Goal: Transaction & Acquisition: Obtain resource

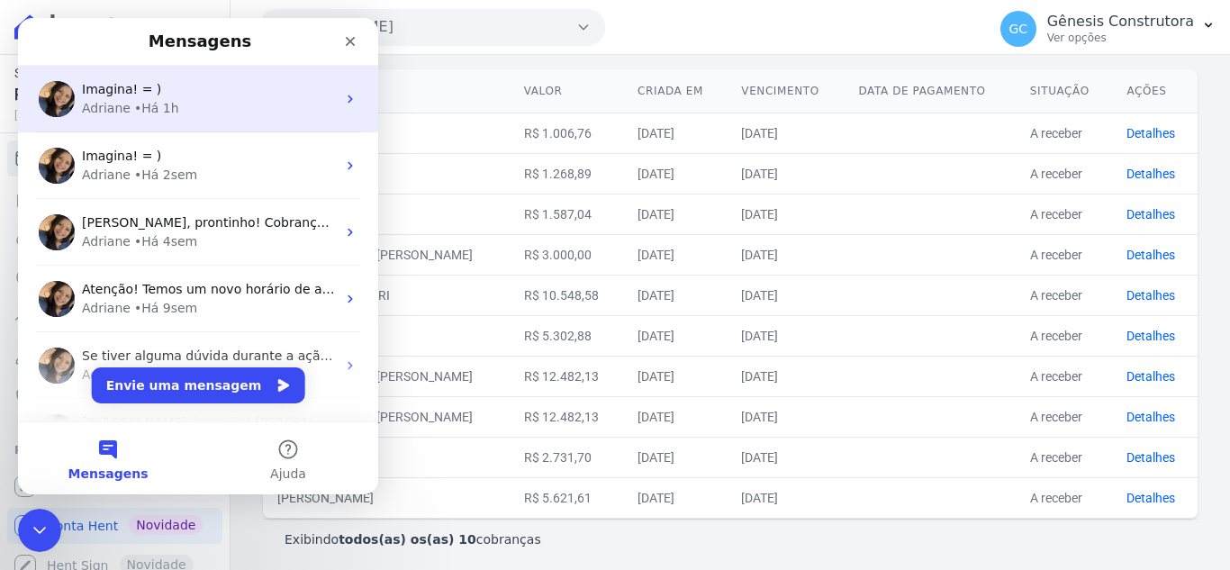
click at [123, 96] on span "Imagina! = )" at bounding box center [121, 89] width 79 height 14
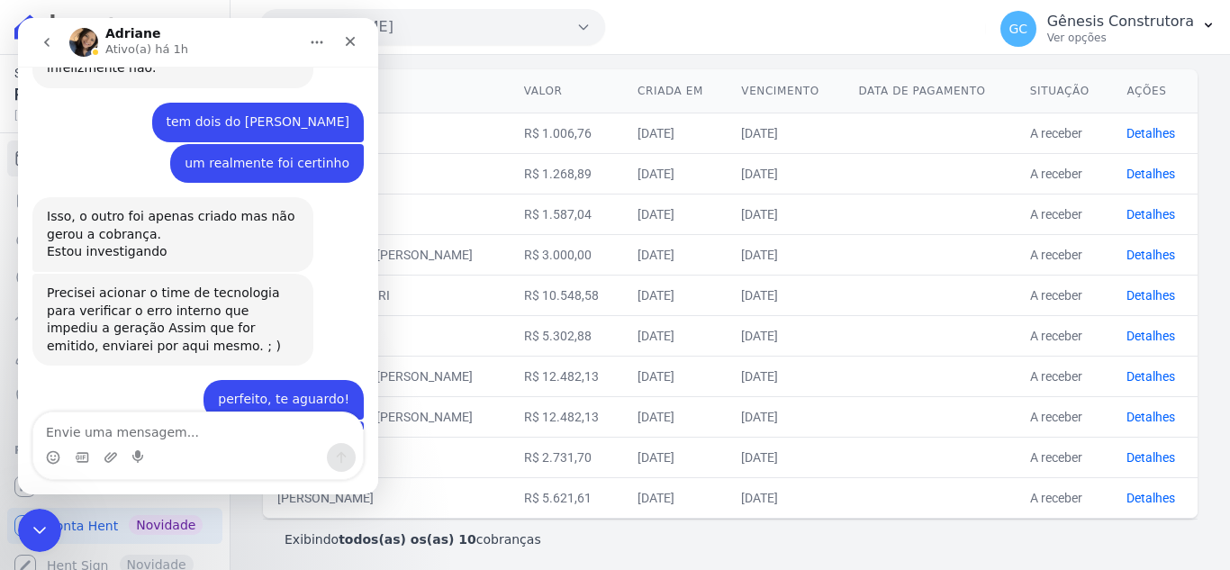
scroll to position [2485, 0]
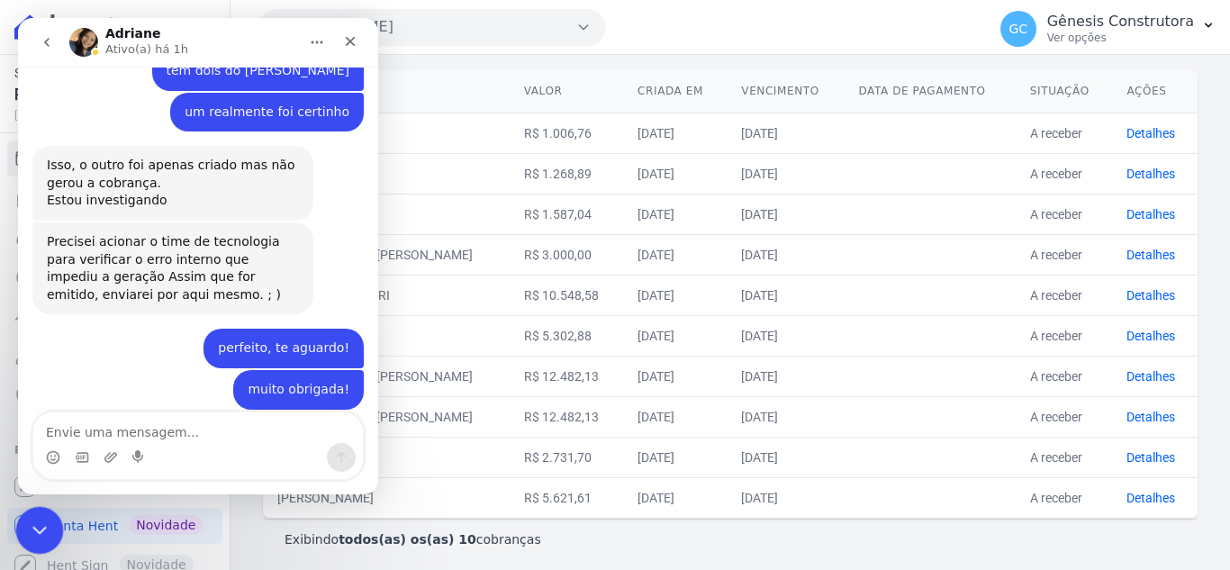
drag, startPoint x: 46, startPoint y: 525, endPoint x: 105, endPoint y: 919, distance: 398.8
click at [50, 524] on div "Encerramento do Messenger da Intercom" at bounding box center [36, 527] width 43 height 43
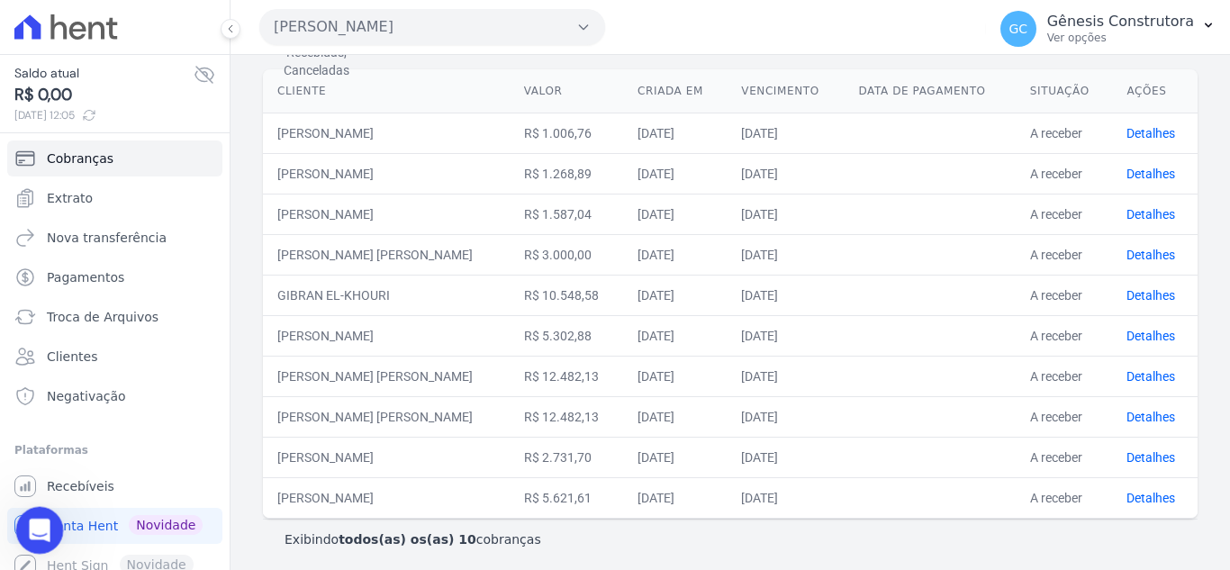
click at [23, 526] on icon "Abertura do Messenger da Intercom" at bounding box center [38, 528] width 30 height 30
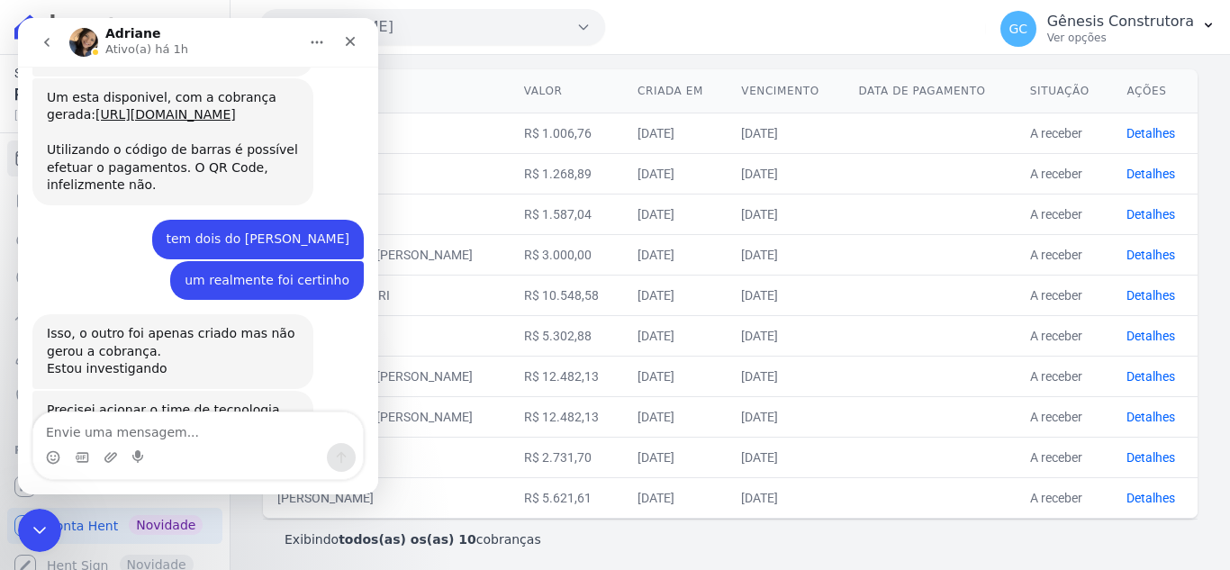
scroll to position [2454, 0]
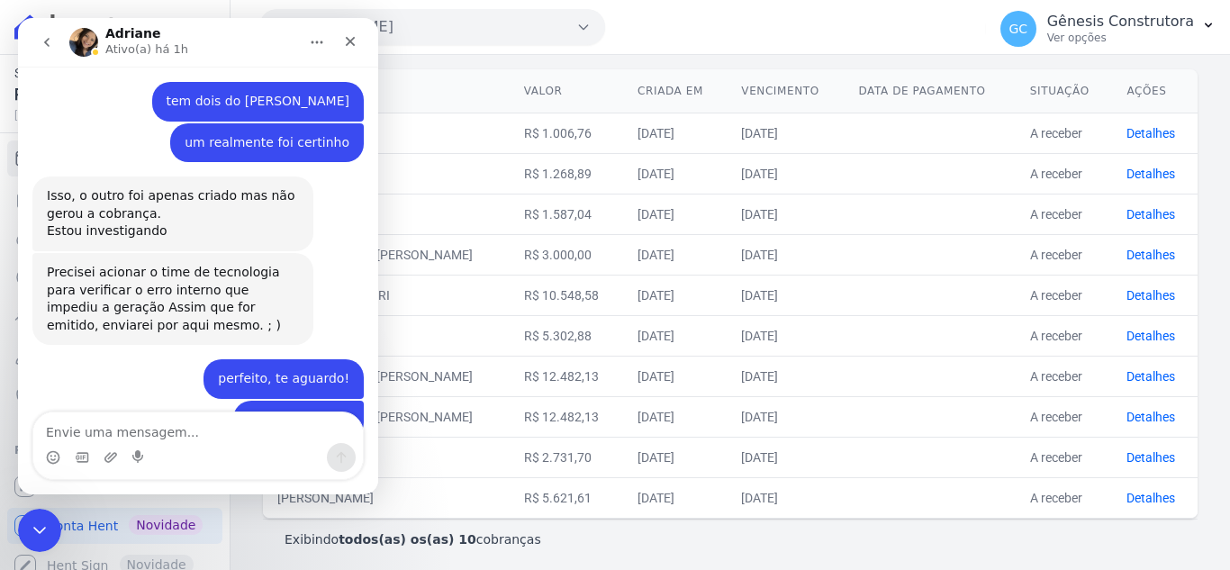
click at [48, 44] on icon "go back" at bounding box center [46, 42] width 5 height 9
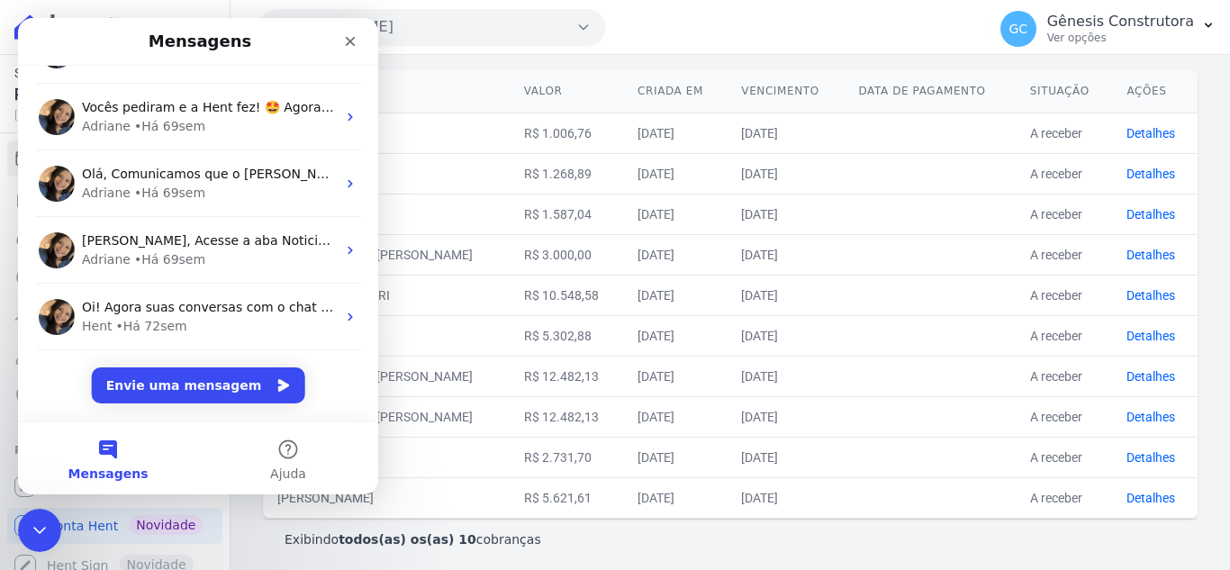
scroll to position [2048, 0]
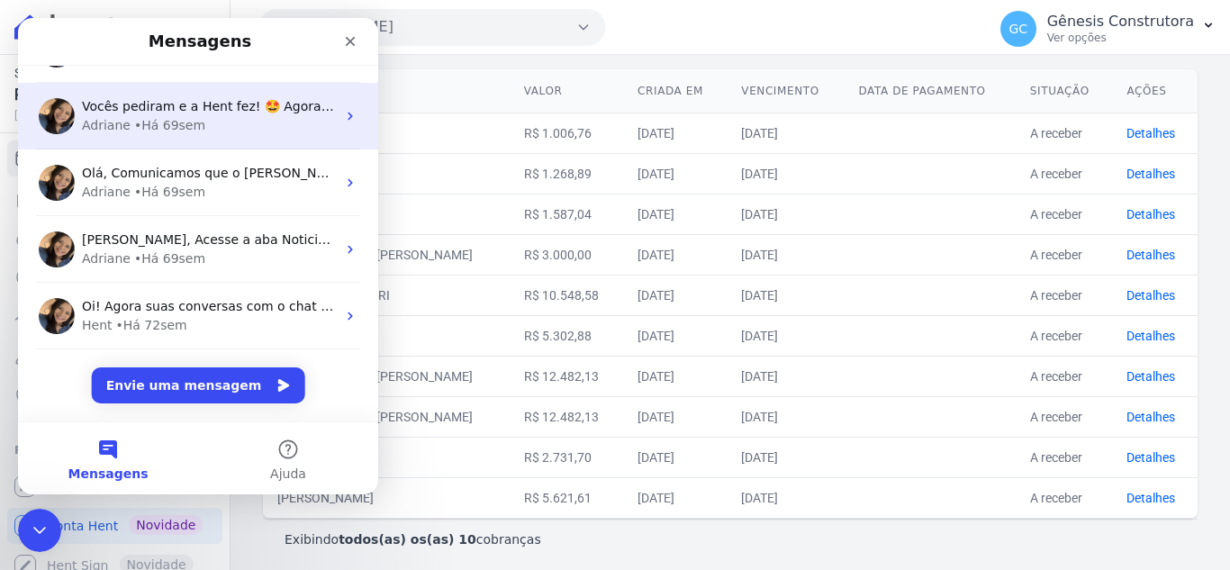
click at [196, 112] on span "Vocês pediram e a Hent fez! 🤩 Agora você não precisa mais ficar “procurando” a …" at bounding box center [1222, 106] width 2281 height 14
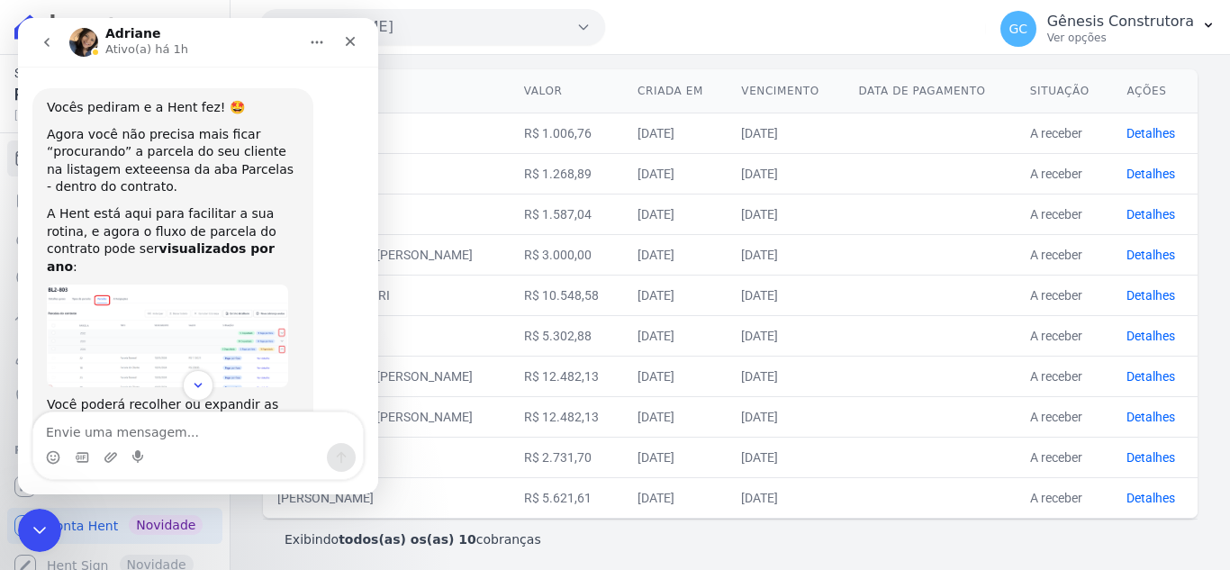
scroll to position [77, 0]
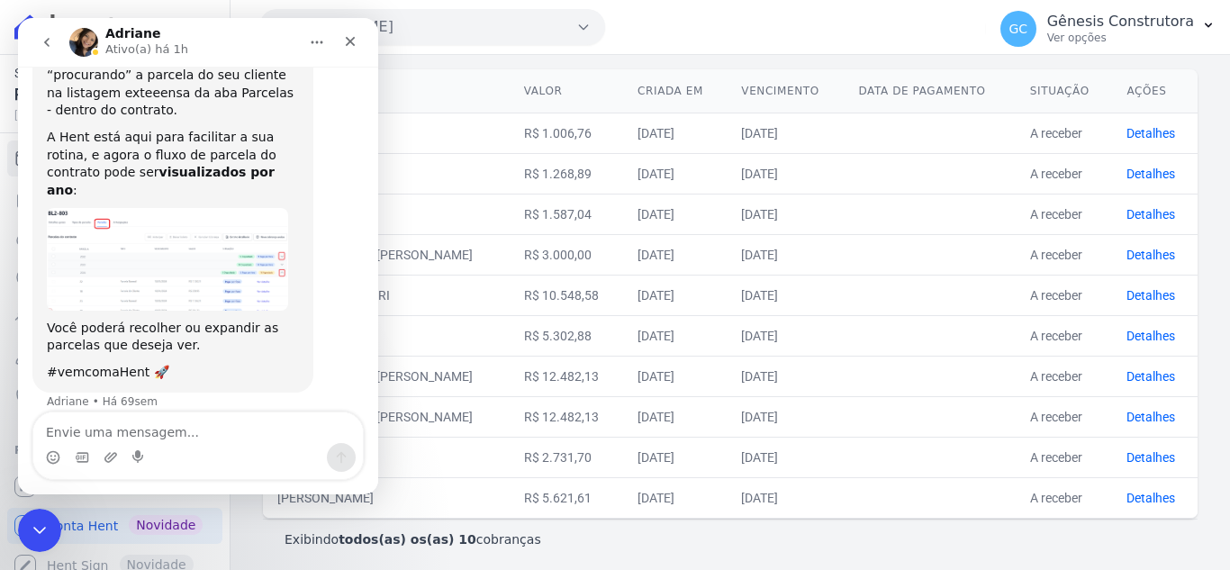
click at [212, 265] on img "Adriane diz…" at bounding box center [167, 259] width 241 height 103
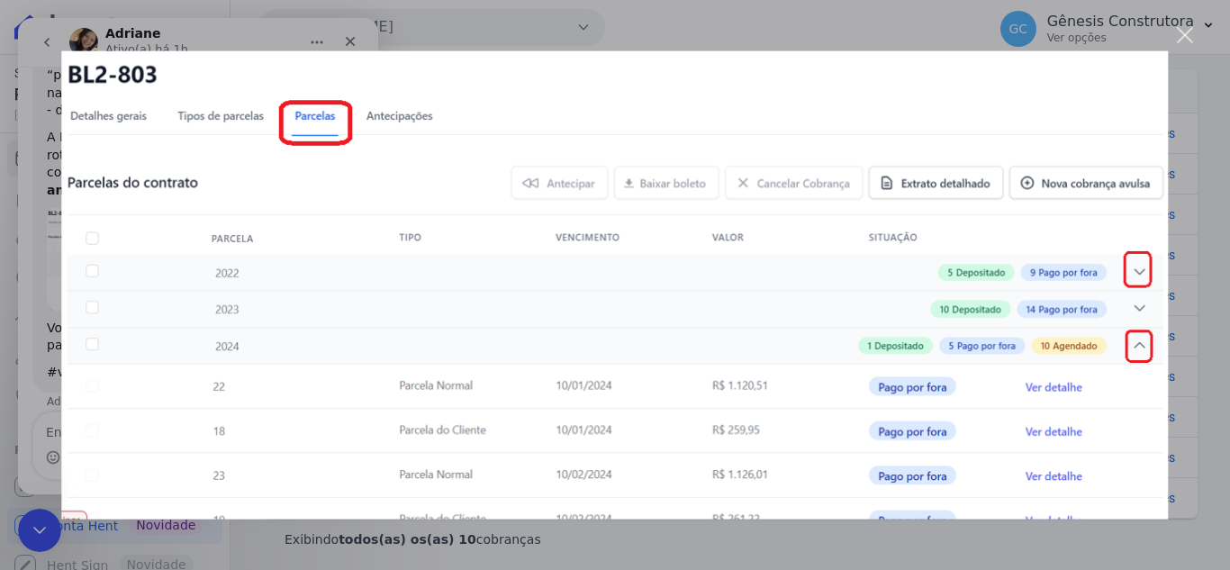
click at [1189, 37] on div "Fechar" at bounding box center [1185, 35] width 17 height 17
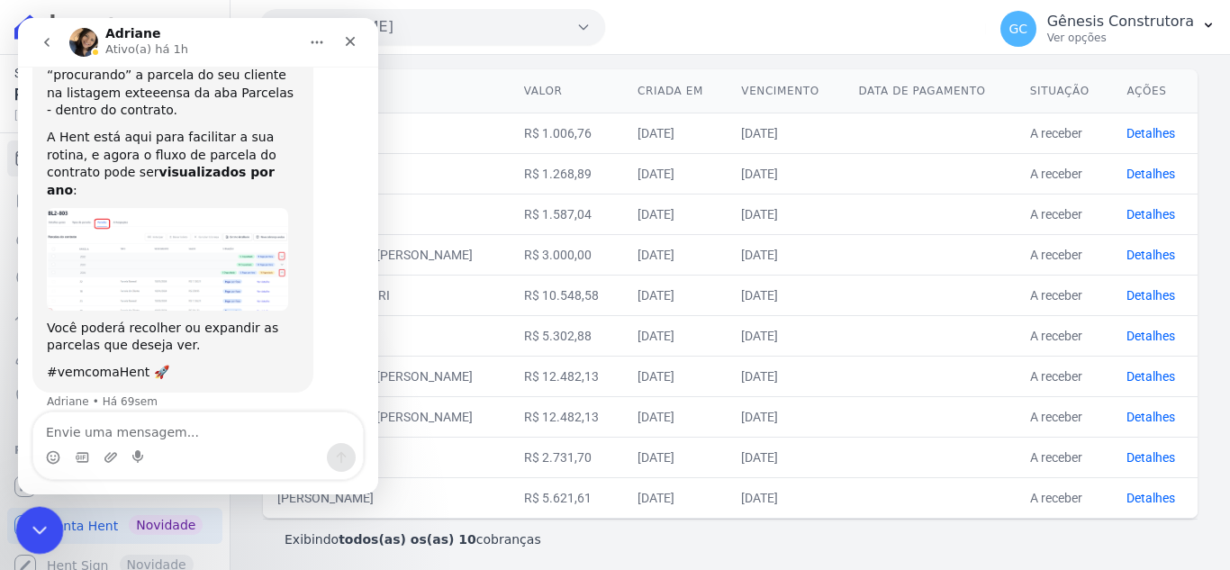
click at [23, 528] on div "Encerramento do Messenger da Intercom" at bounding box center [36, 527] width 43 height 43
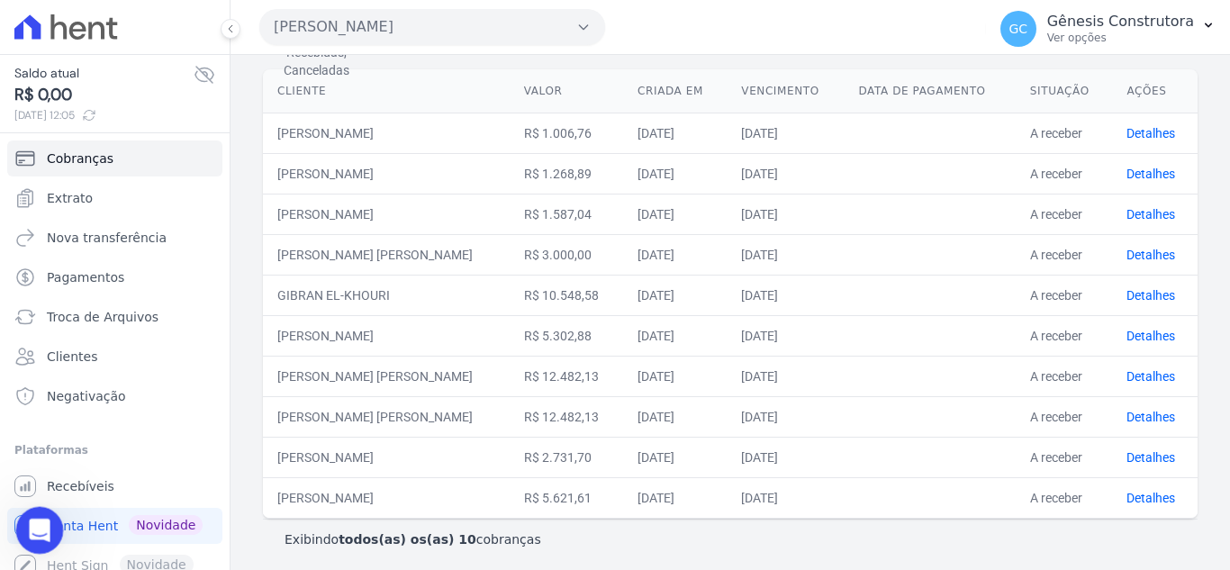
click at [23, 528] on icon "Abertura do Messenger da Intercom" at bounding box center [38, 528] width 30 height 30
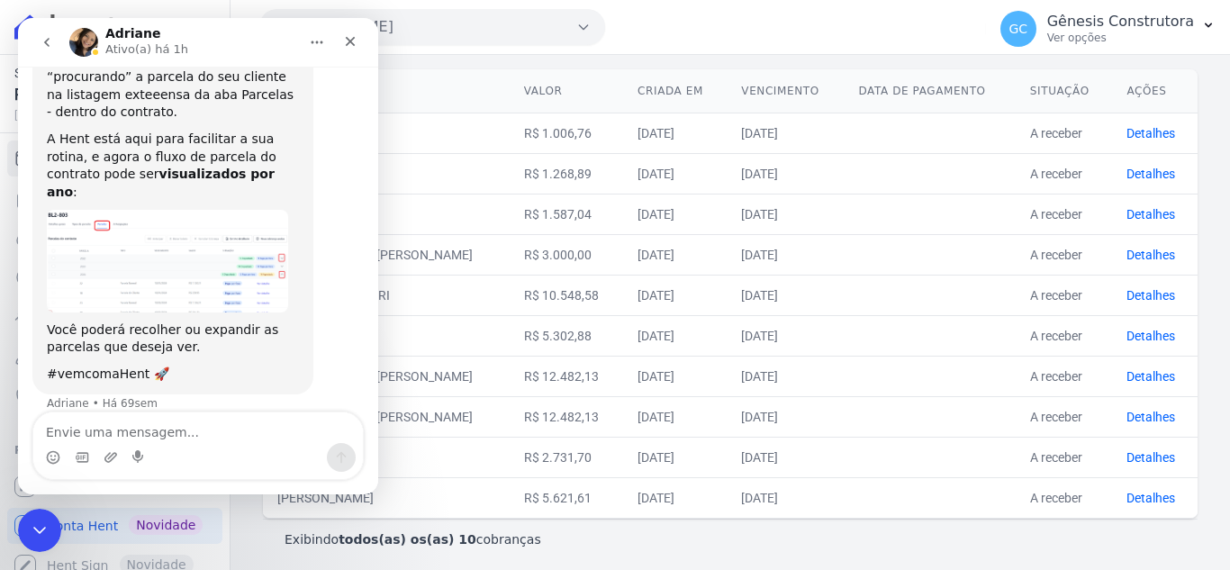
scroll to position [77, 0]
click at [339, 40] on div "Fechar" at bounding box center [350, 41] width 32 height 32
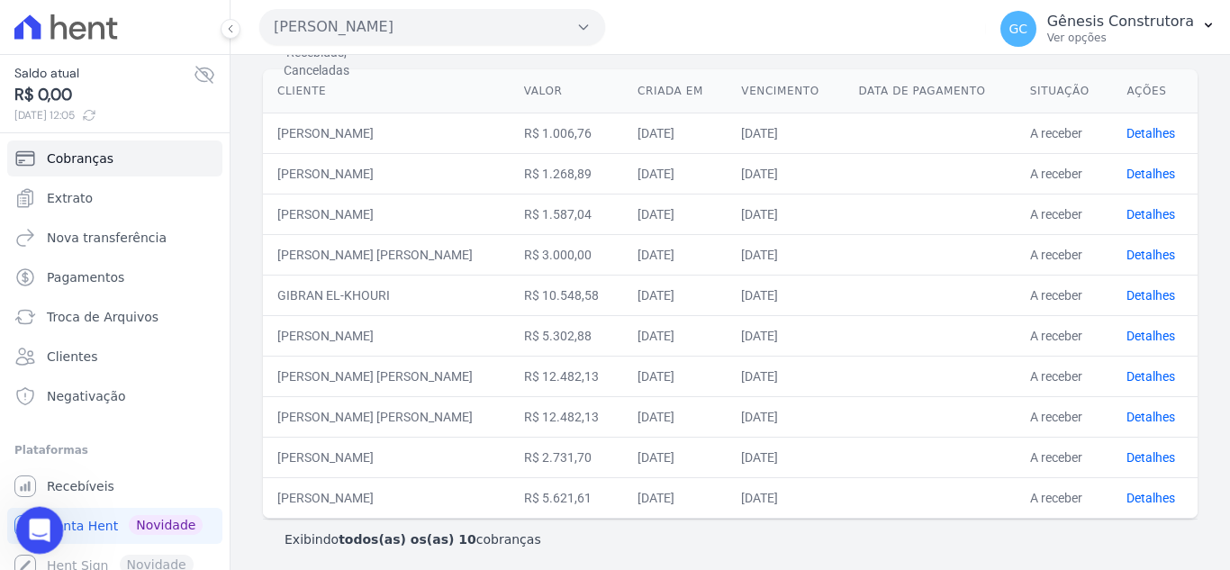
click at [30, 532] on icon "Abertura do Messenger da Intercom" at bounding box center [38, 528] width 30 height 30
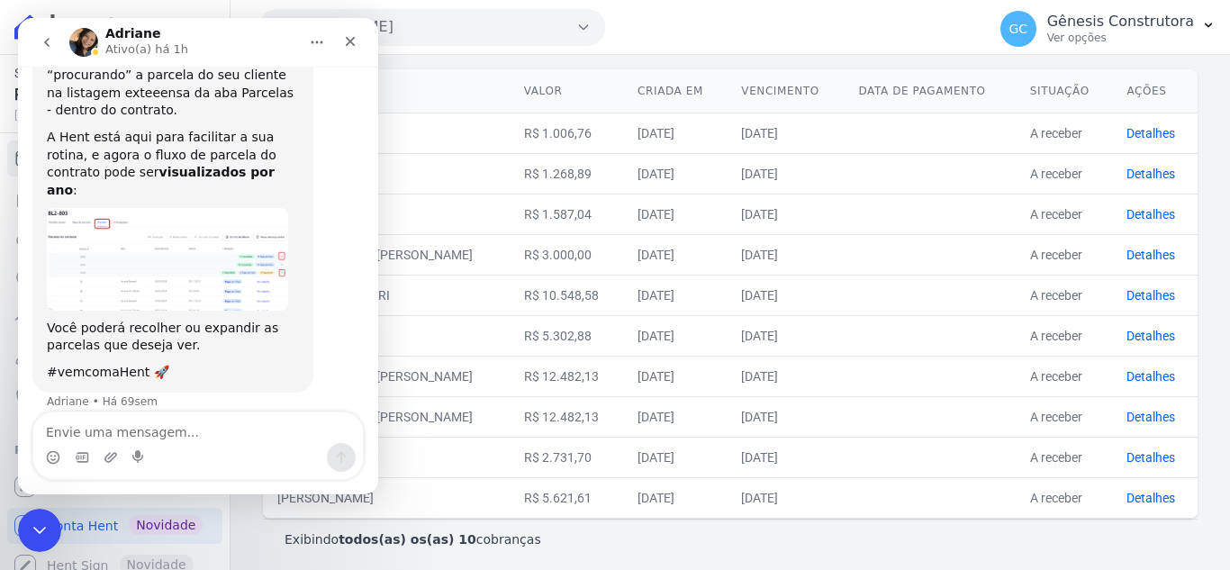
click at [43, 43] on icon "go back" at bounding box center [47, 42] width 14 height 14
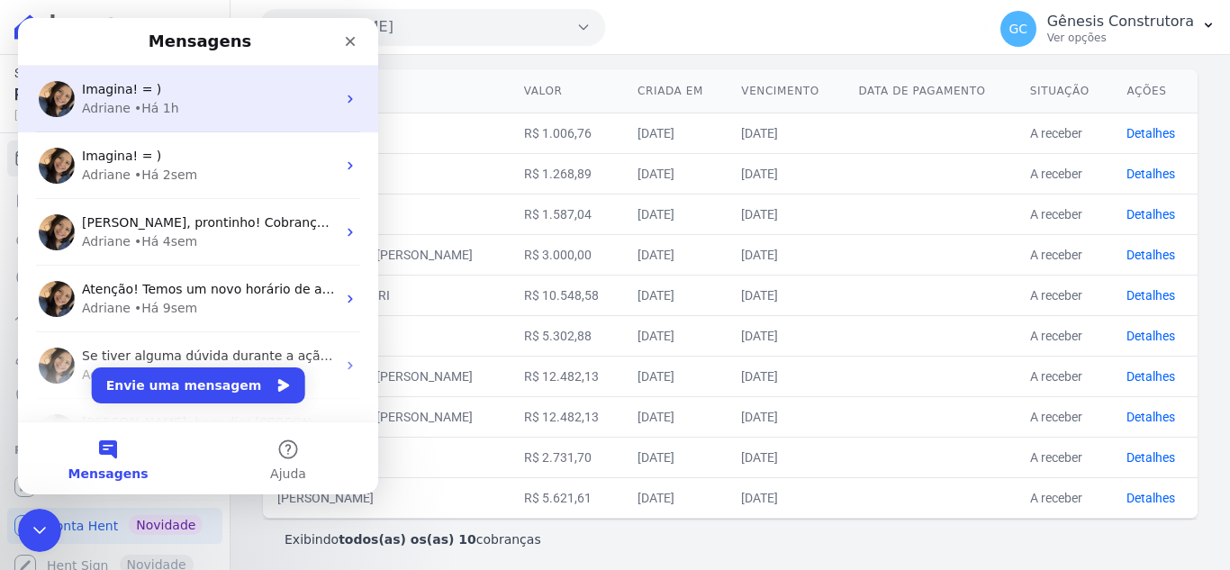
click at [224, 104] on div "Adriane • Há 1h" at bounding box center [209, 108] width 254 height 19
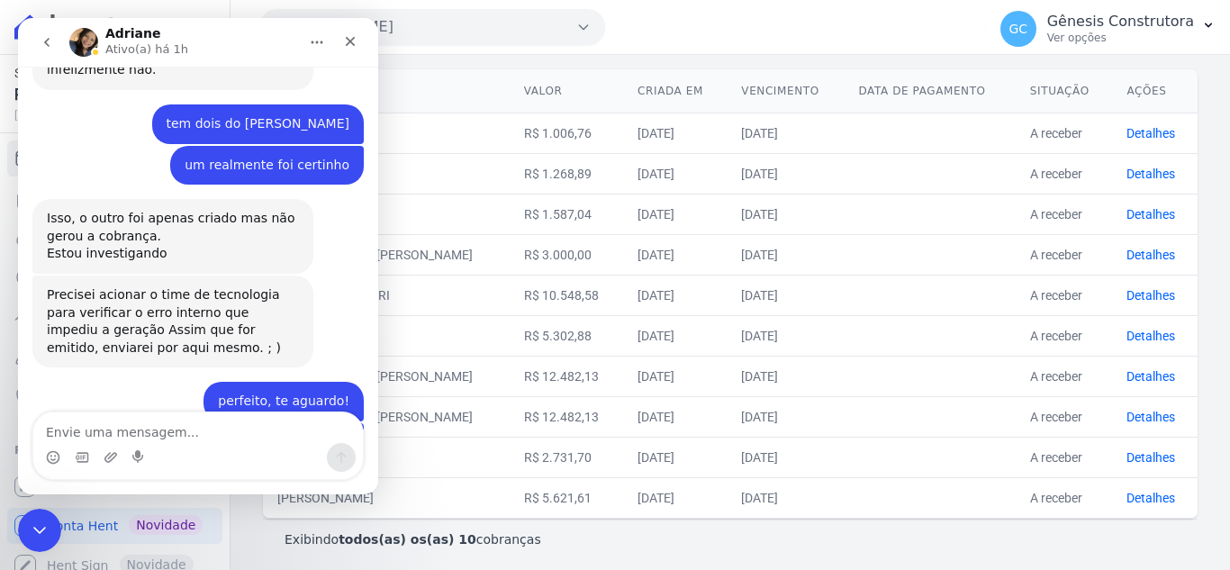
scroll to position [2485, 0]
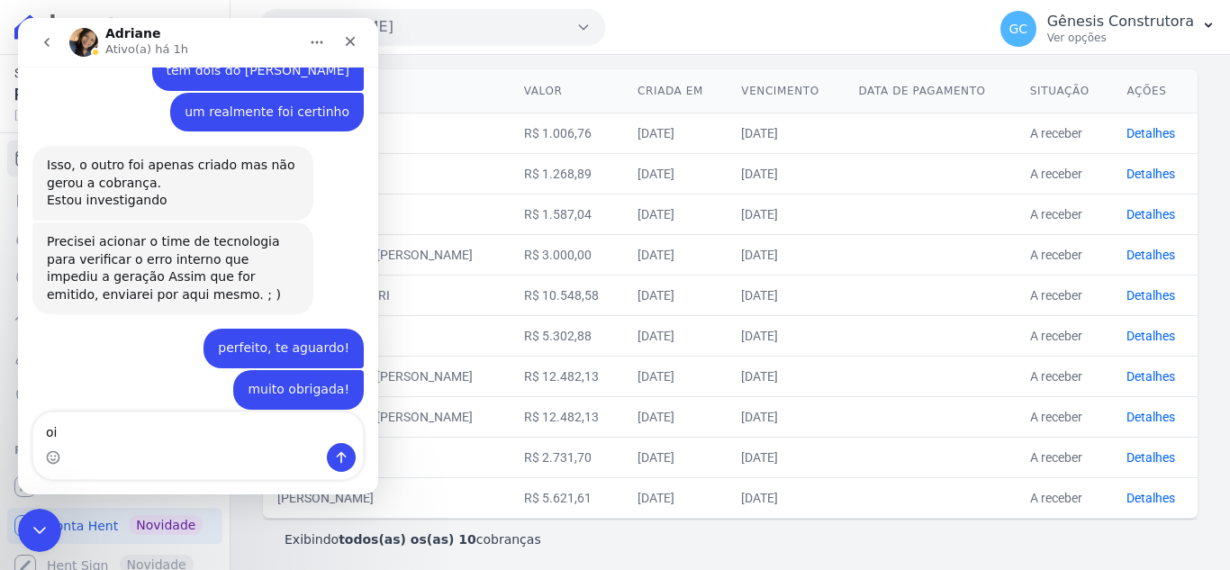
type textarea "oii"
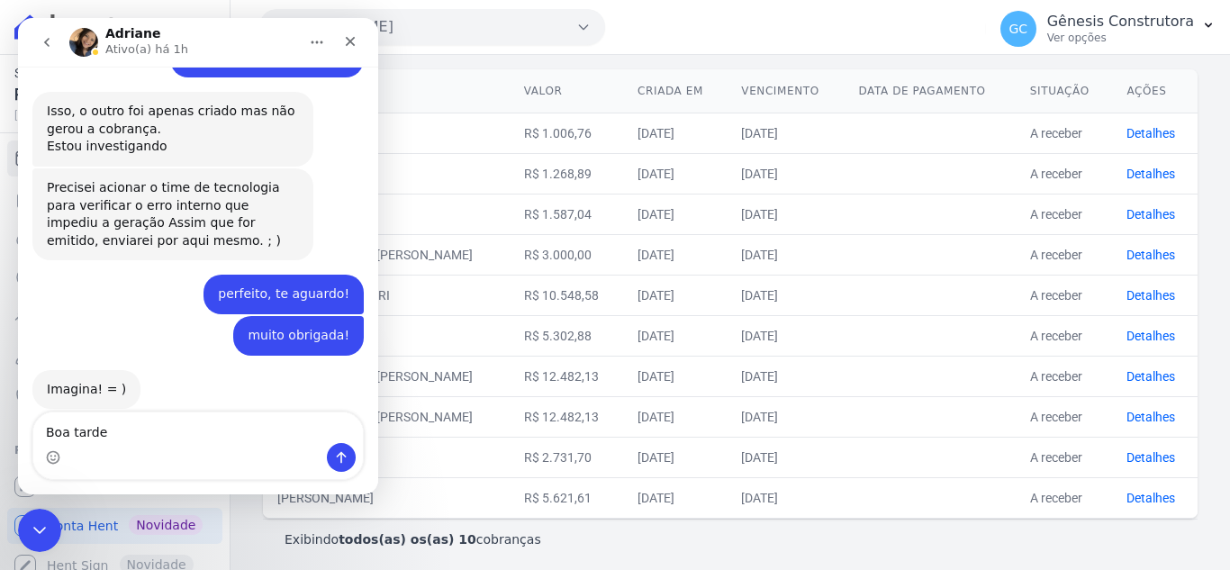
type textarea "Boa tarde!"
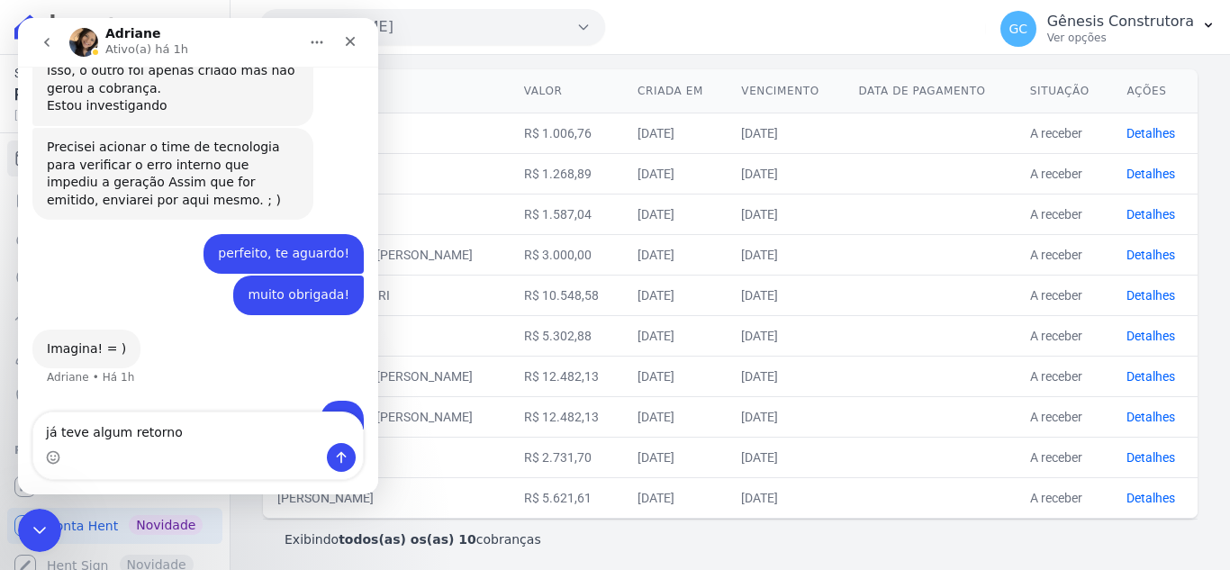
type textarea "já teve algum retorno?"
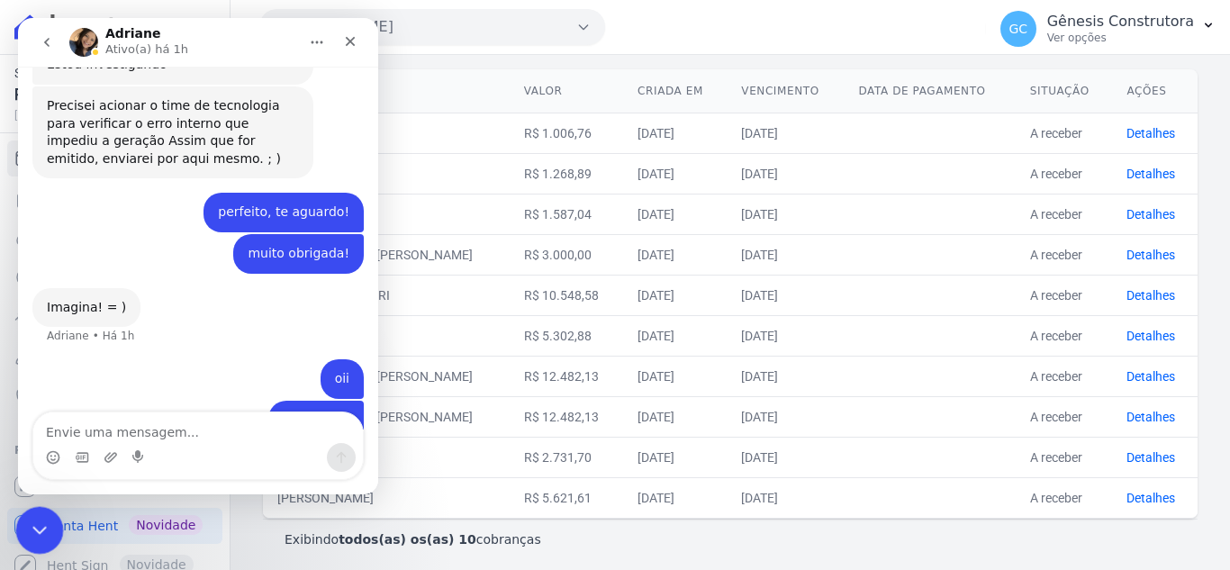
click at [46, 517] on icon "Encerramento do Messenger da Intercom" at bounding box center [37, 528] width 22 height 22
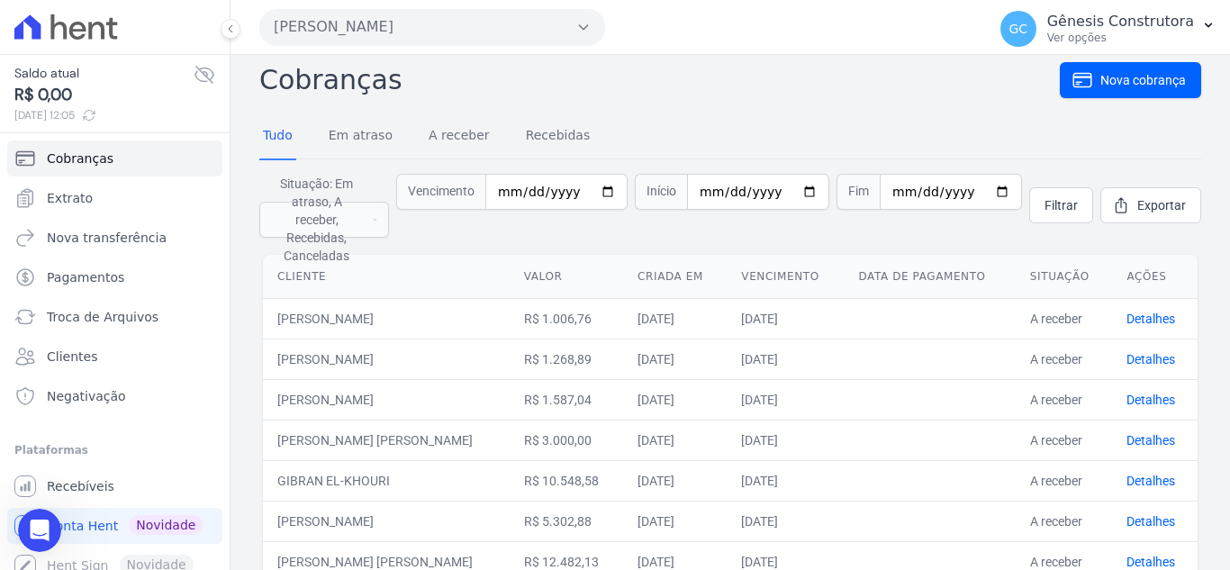
scroll to position [0, 0]
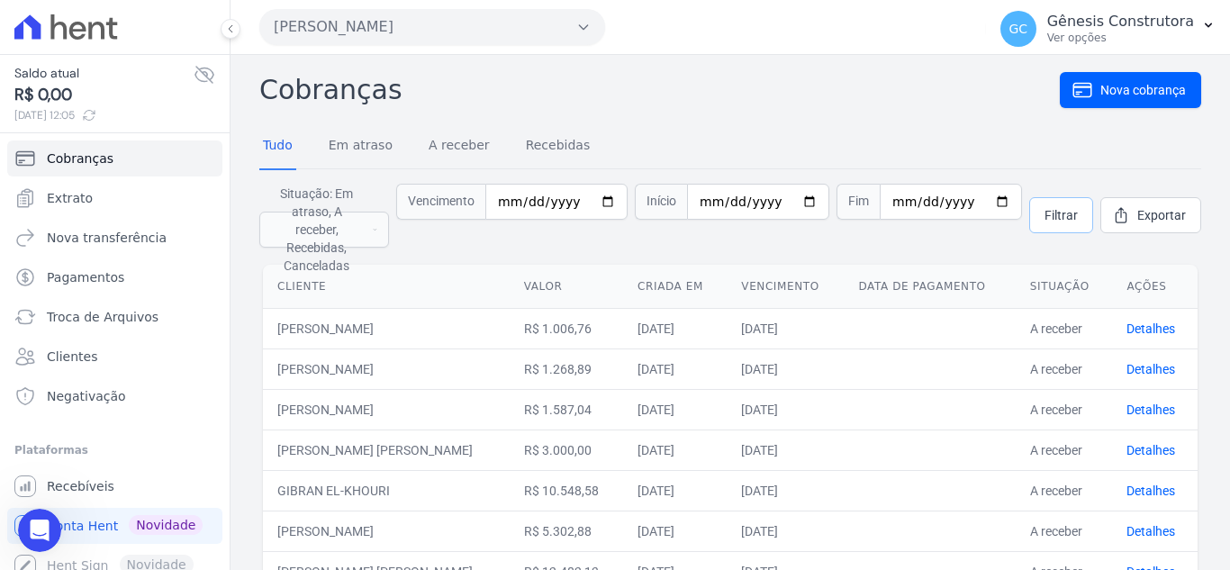
click at [1044, 209] on span "Filtrar" at bounding box center [1060, 215] width 33 height 18
click at [164, 359] on link "Clientes" at bounding box center [114, 356] width 215 height 36
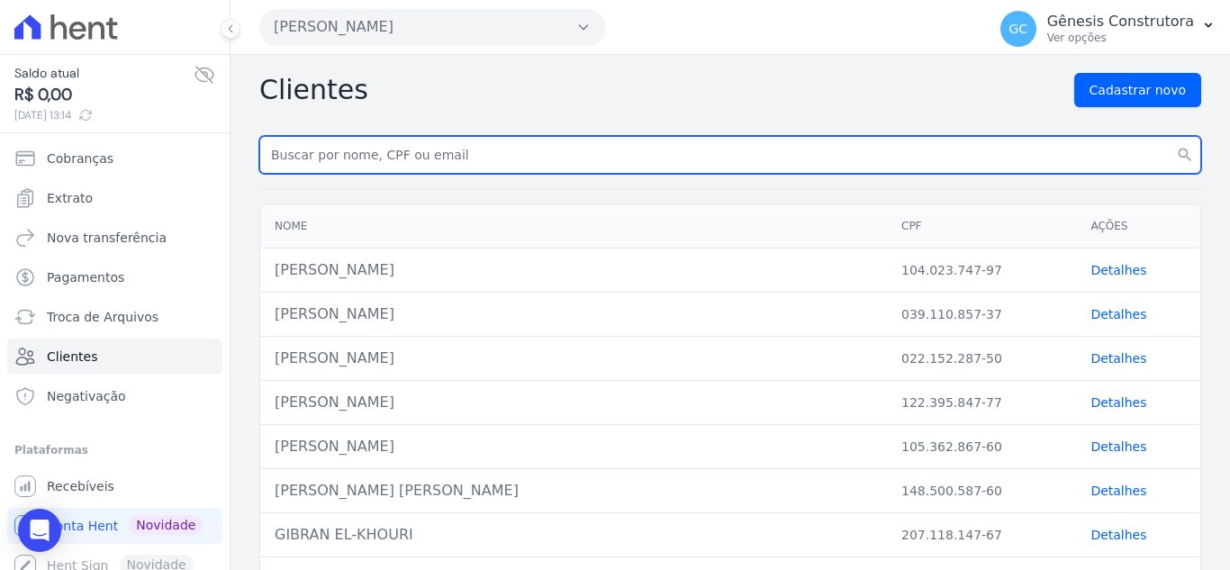
click at [445, 160] on input "text" at bounding box center [730, 155] width 942 height 38
type input "JOAO YURI"
click at [1168, 136] on button "search" at bounding box center [1184, 155] width 32 height 38
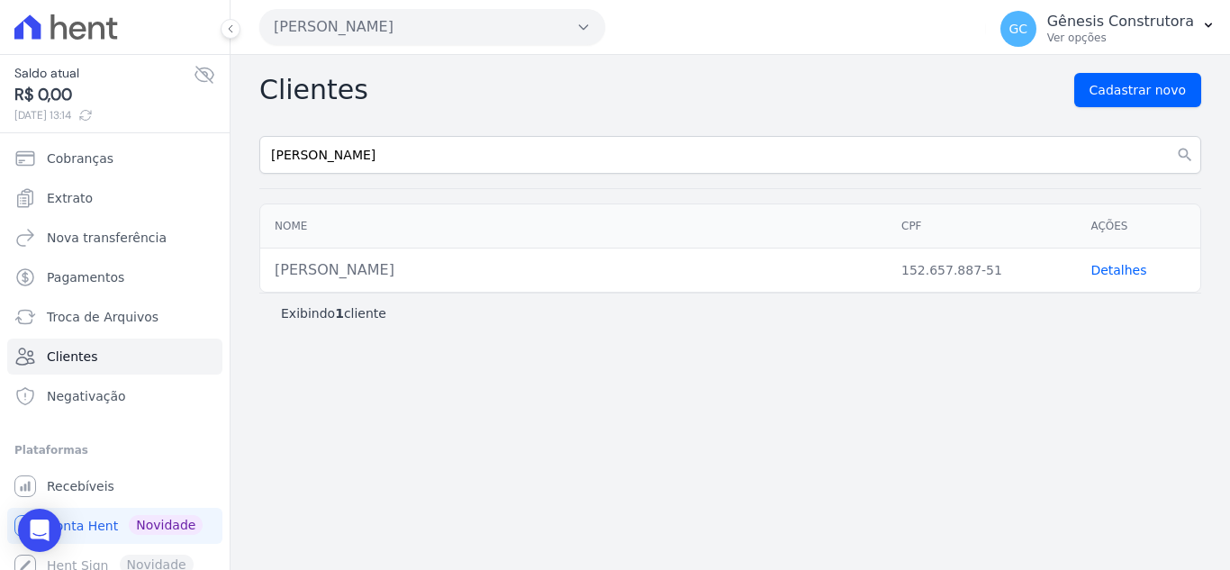
click at [1106, 275] on link "Detalhes" at bounding box center [1118, 270] width 56 height 14
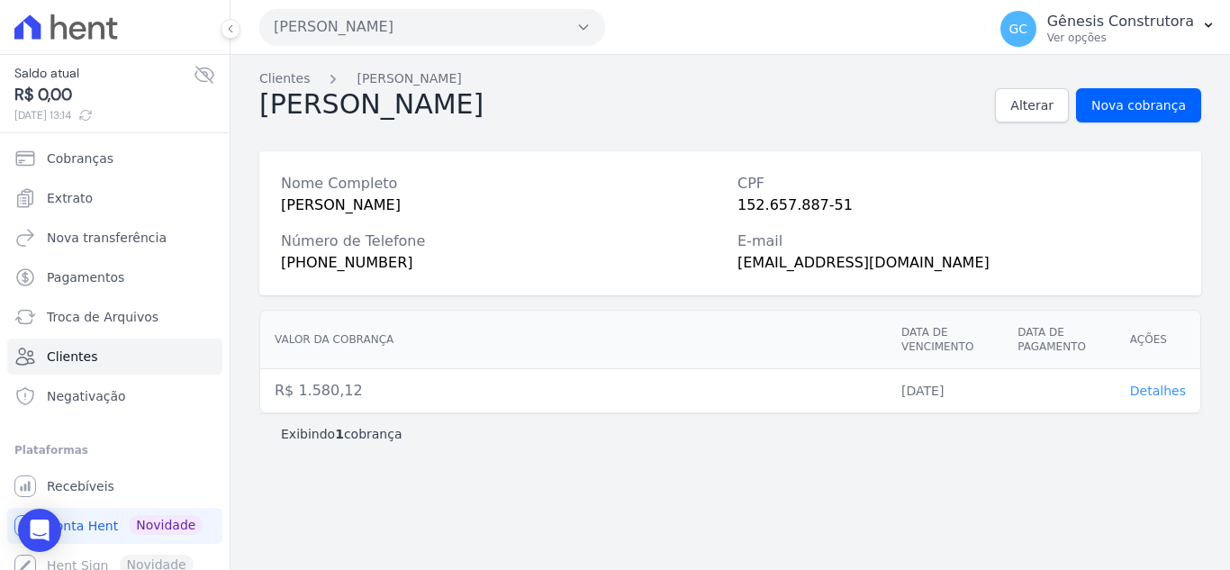
click at [1166, 389] on span "Detalhes" at bounding box center [1158, 390] width 56 height 14
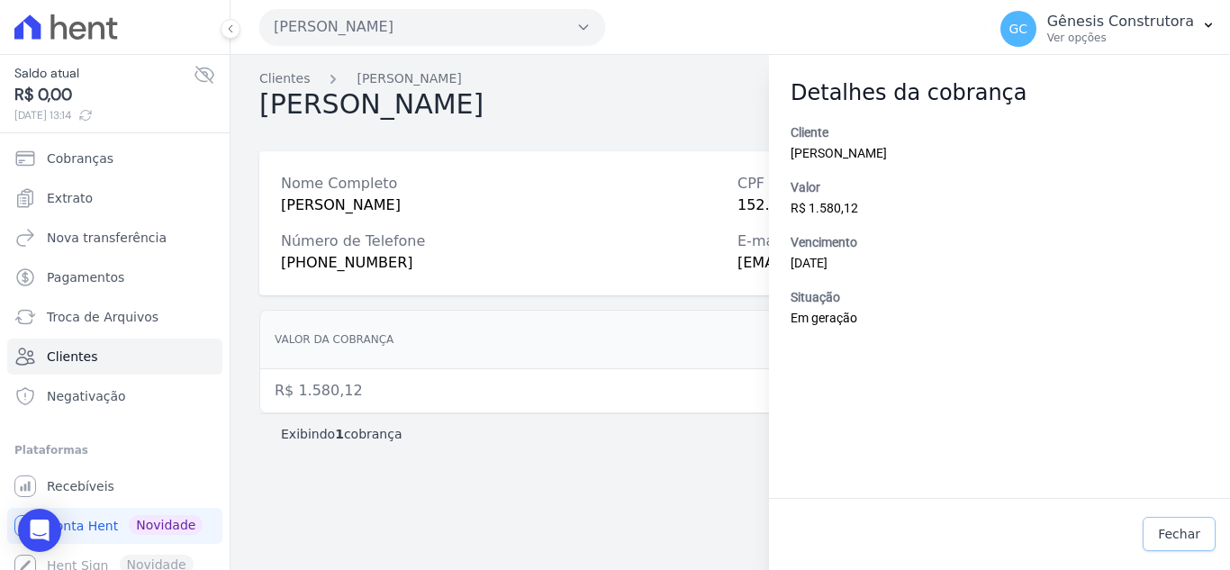
click at [1189, 530] on span "Fechar" at bounding box center [1179, 534] width 42 height 18
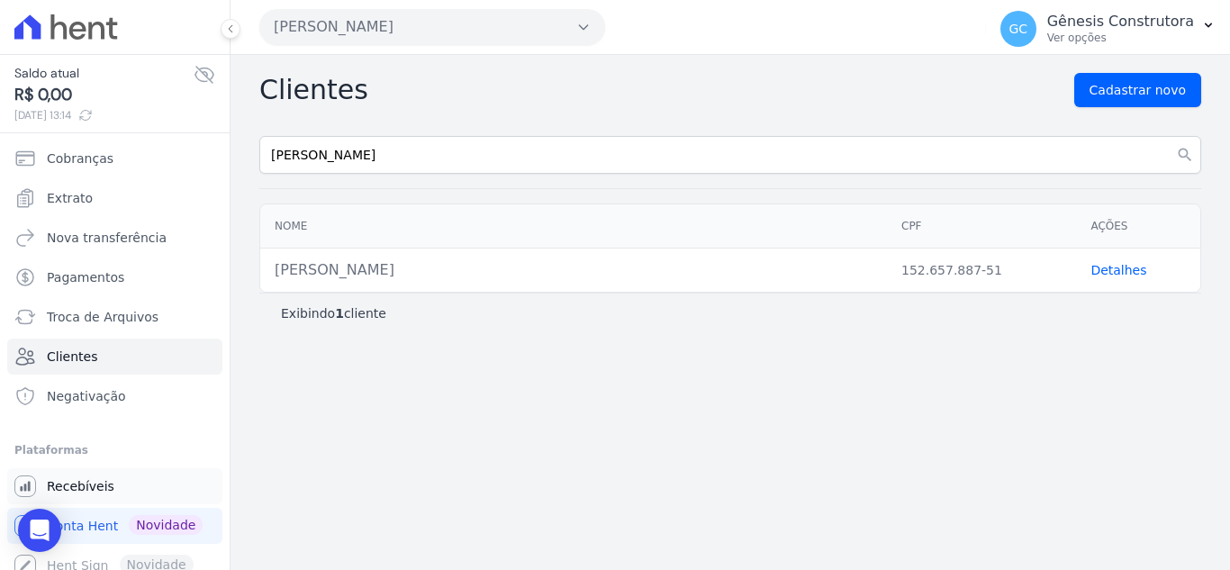
click at [86, 482] on span "Recebíveis" at bounding box center [81, 486] width 68 height 18
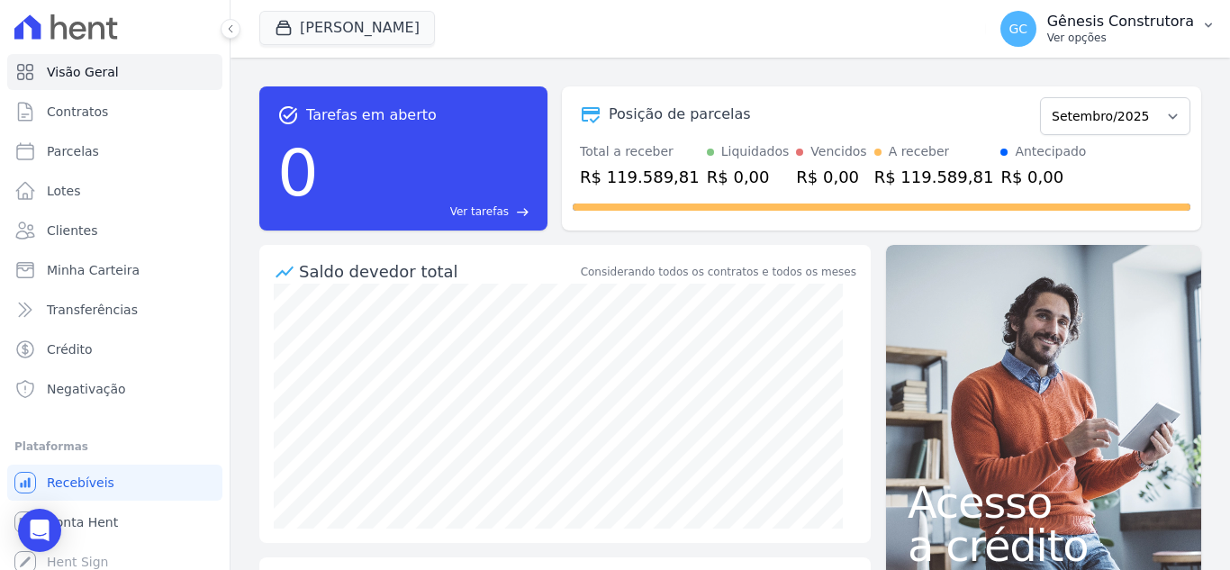
click at [1166, 23] on p "Gênesis Construtora" at bounding box center [1120, 22] width 147 height 18
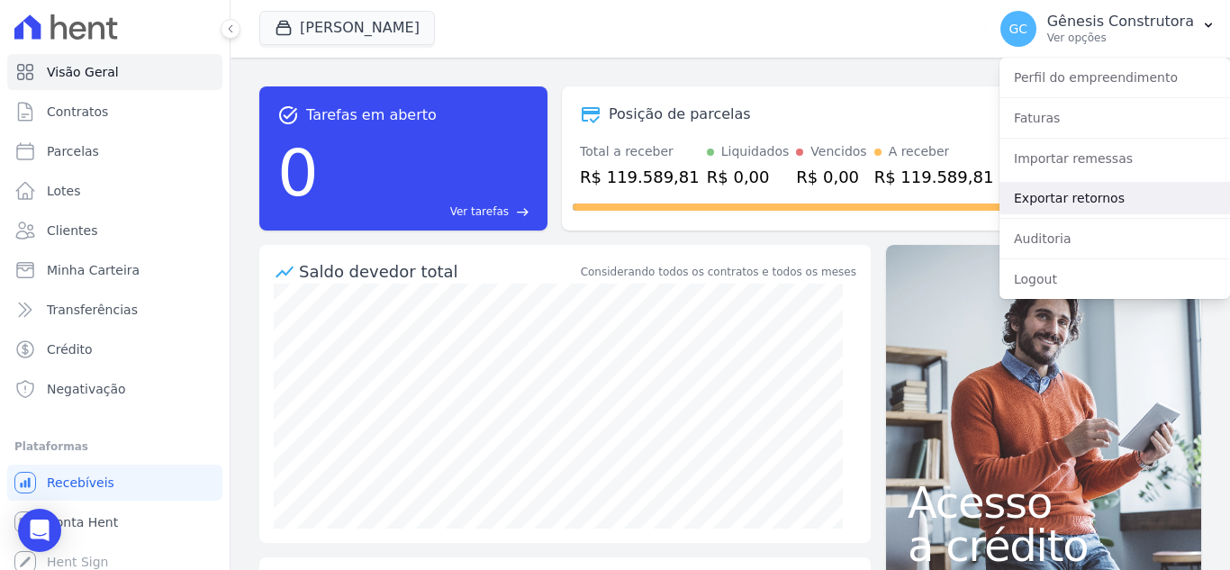
click at [1067, 193] on link "Exportar retornos" at bounding box center [1114, 198] width 230 height 32
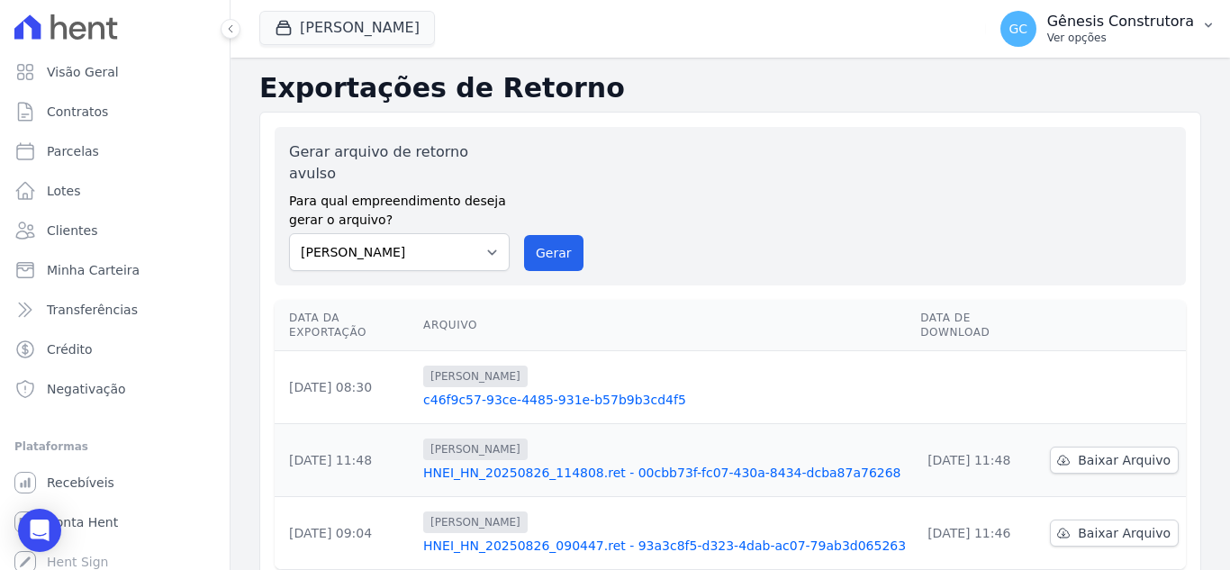
click at [1053, 33] on div "GC Gênesis Construtora Ver opções" at bounding box center [1097, 29] width 194 height 36
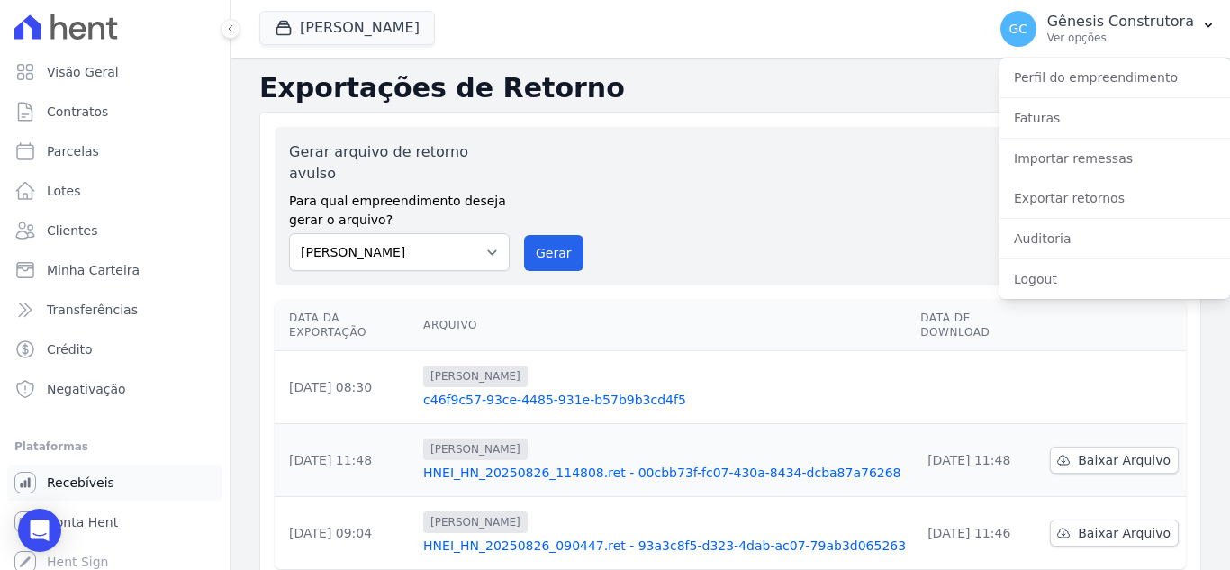
click at [104, 490] on span "Recebíveis" at bounding box center [81, 483] width 68 height 18
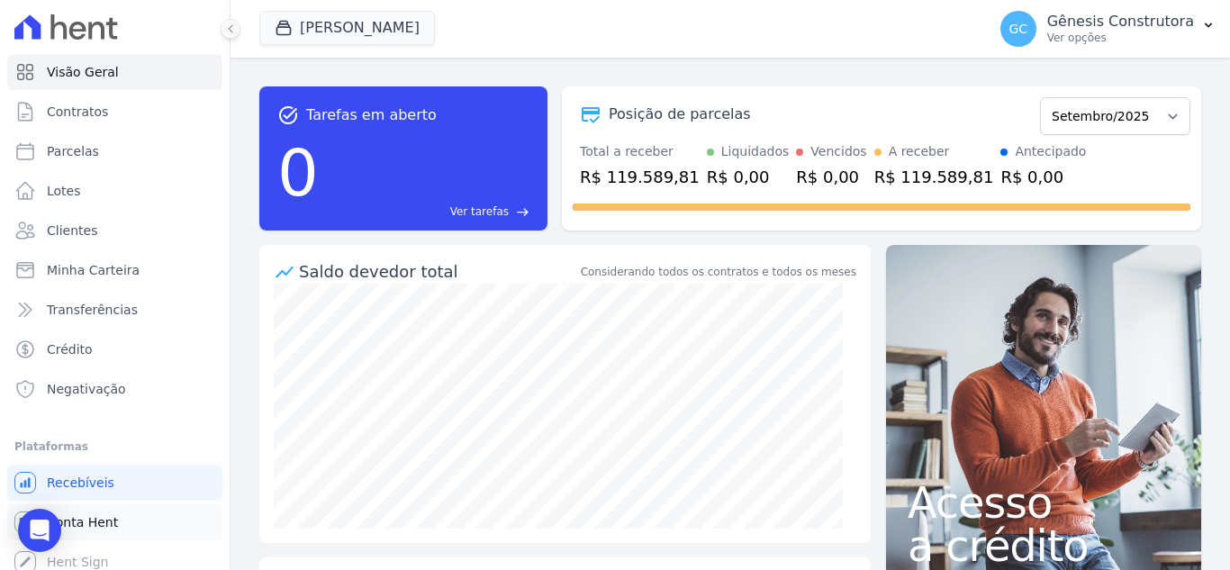
click at [90, 521] on span "Conta Hent" at bounding box center [82, 522] width 71 height 18
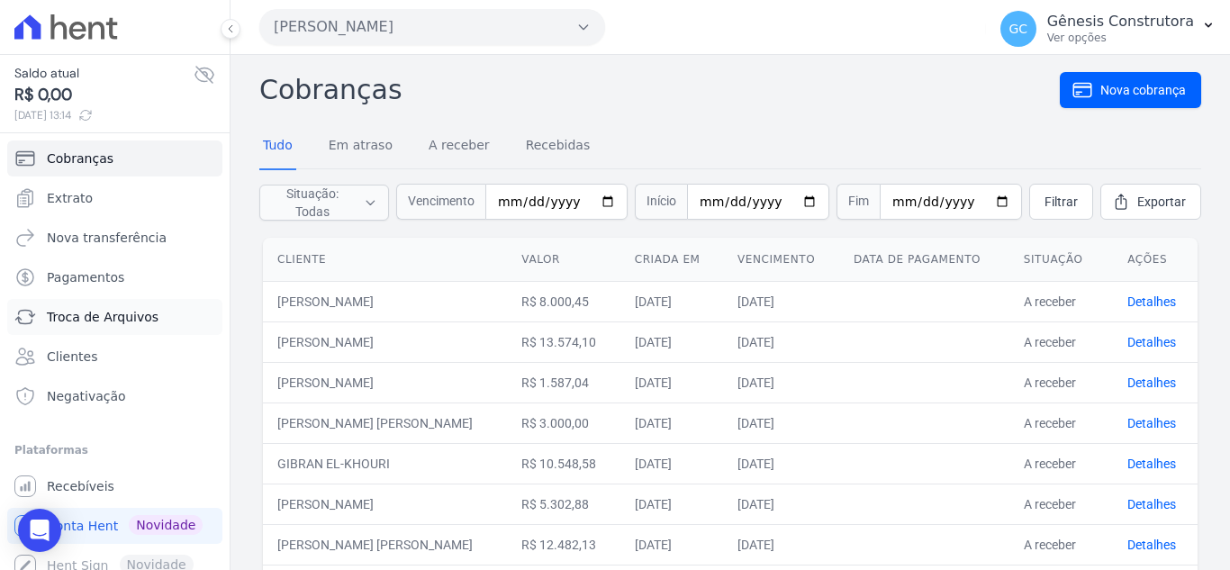
click at [96, 321] on span "Troca de Arquivos" at bounding box center [103, 317] width 112 height 18
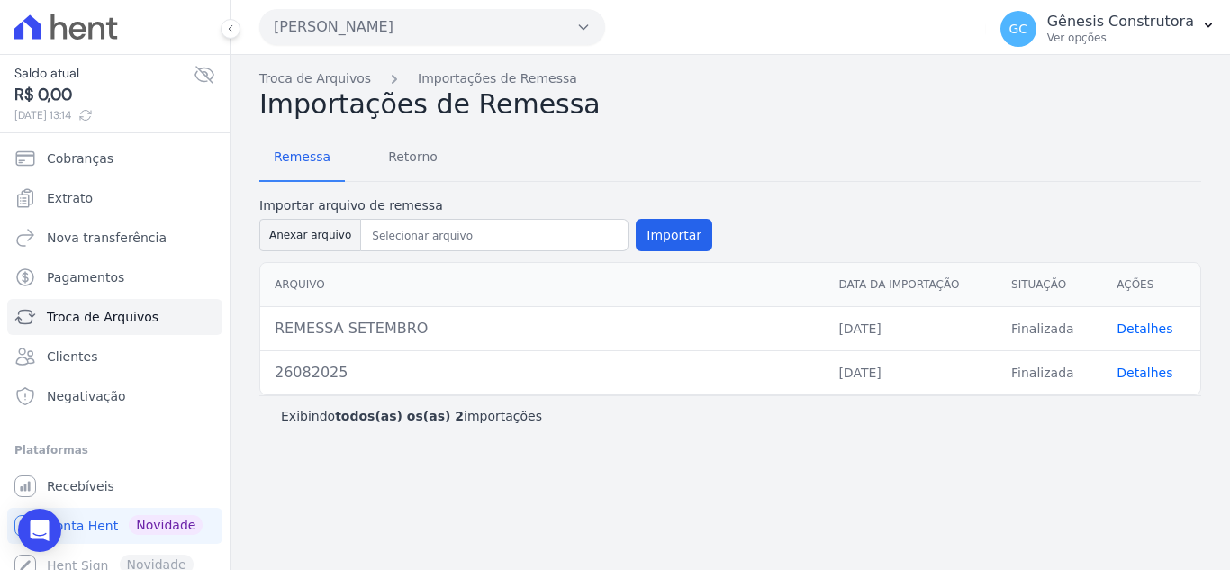
click at [1126, 321] on link "Detalhes" at bounding box center [1144, 328] width 56 height 14
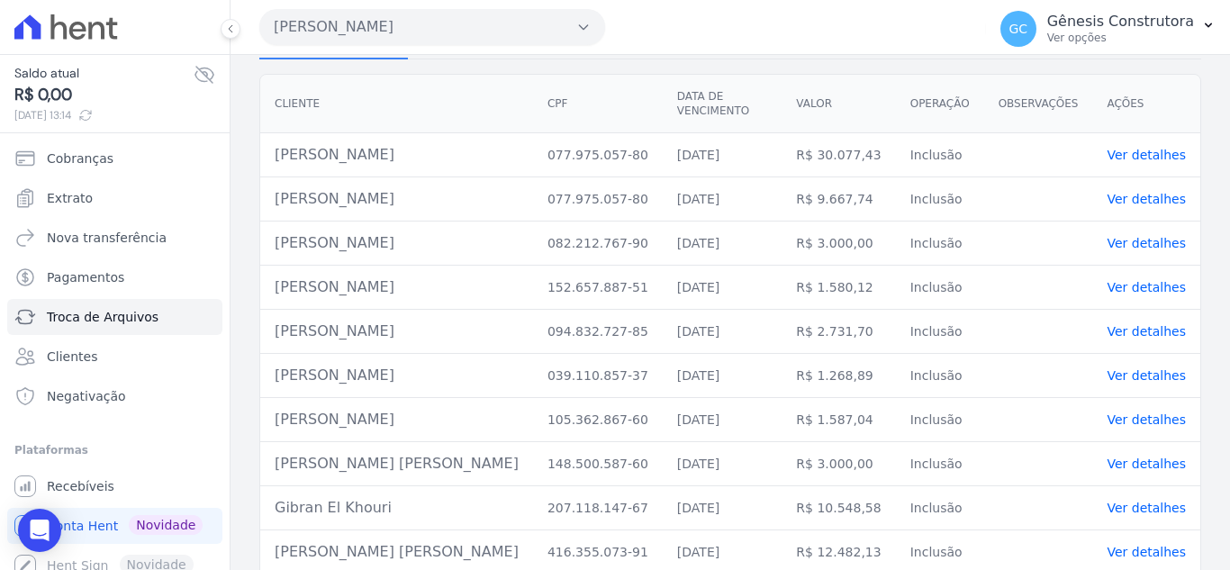
scroll to position [174, 0]
click at [1123, 281] on link "Ver detalhes" at bounding box center [1145, 288] width 79 height 14
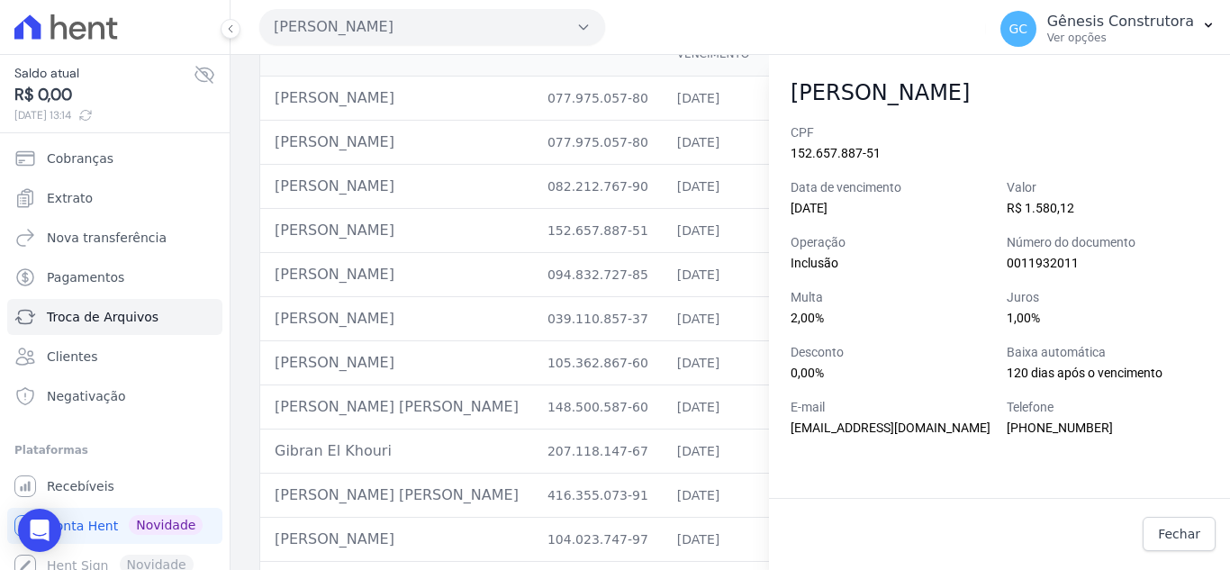
scroll to position [264, 0]
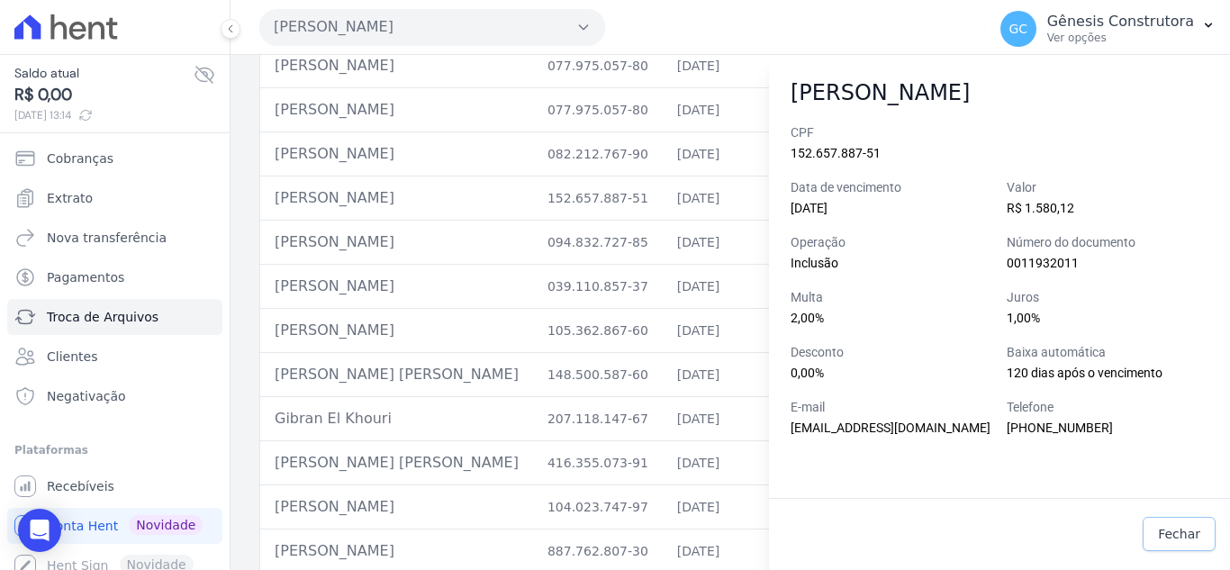
click at [1185, 537] on span "Fechar" at bounding box center [1179, 534] width 42 height 18
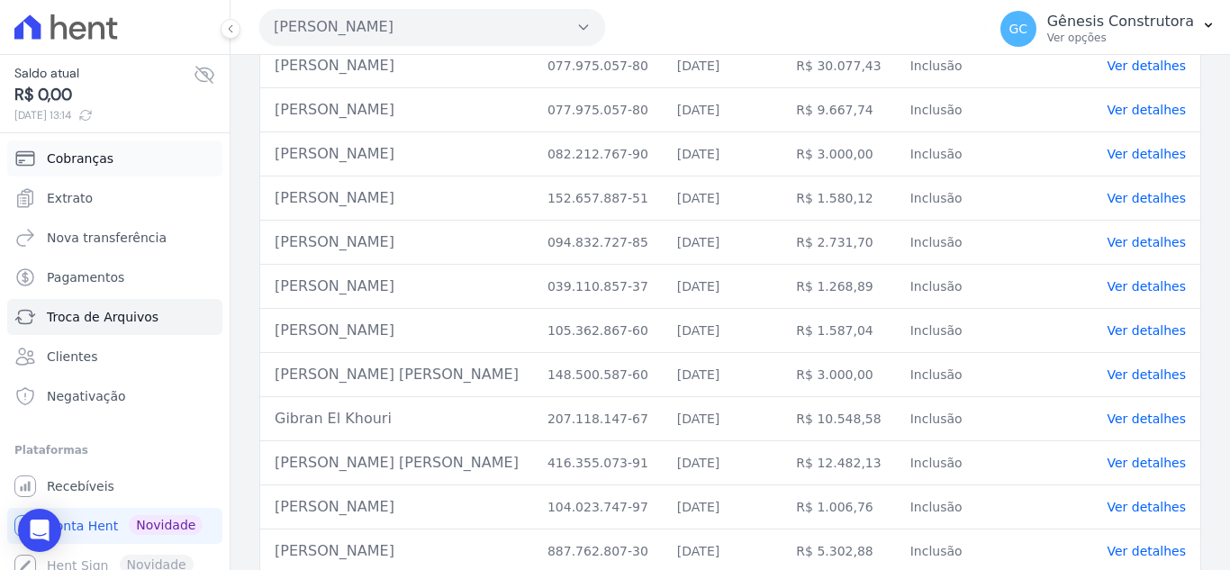
click at [150, 157] on link "Cobranças" at bounding box center [114, 158] width 215 height 36
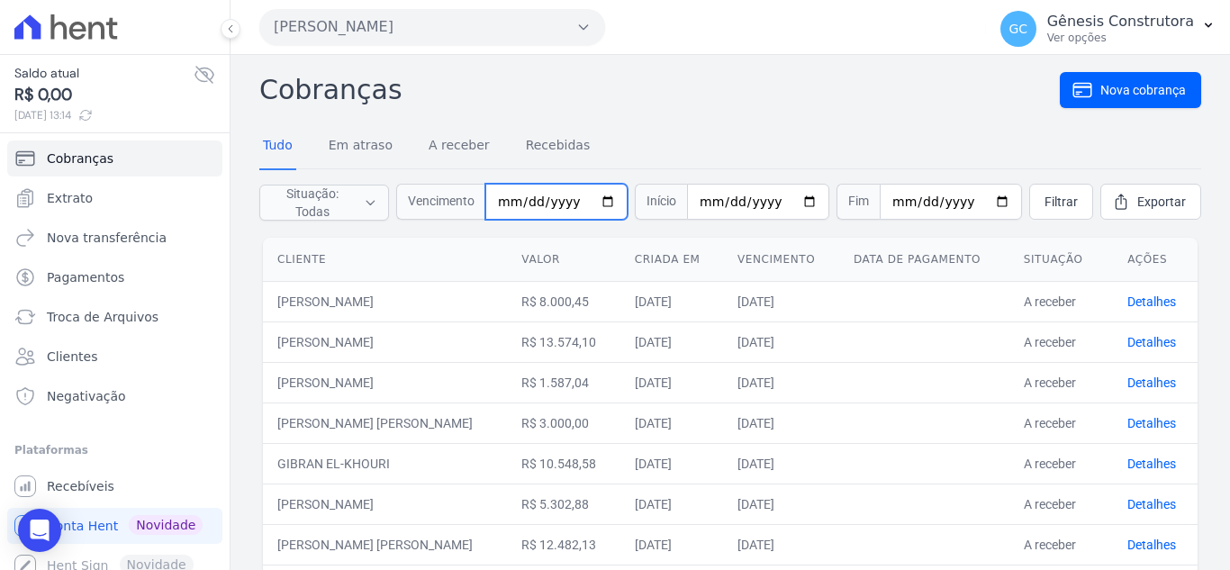
click at [514, 196] on input "date" at bounding box center [556, 202] width 142 height 36
type input "2025-09-20"
click at [1055, 209] on span "Filtrar" at bounding box center [1060, 202] width 33 height 18
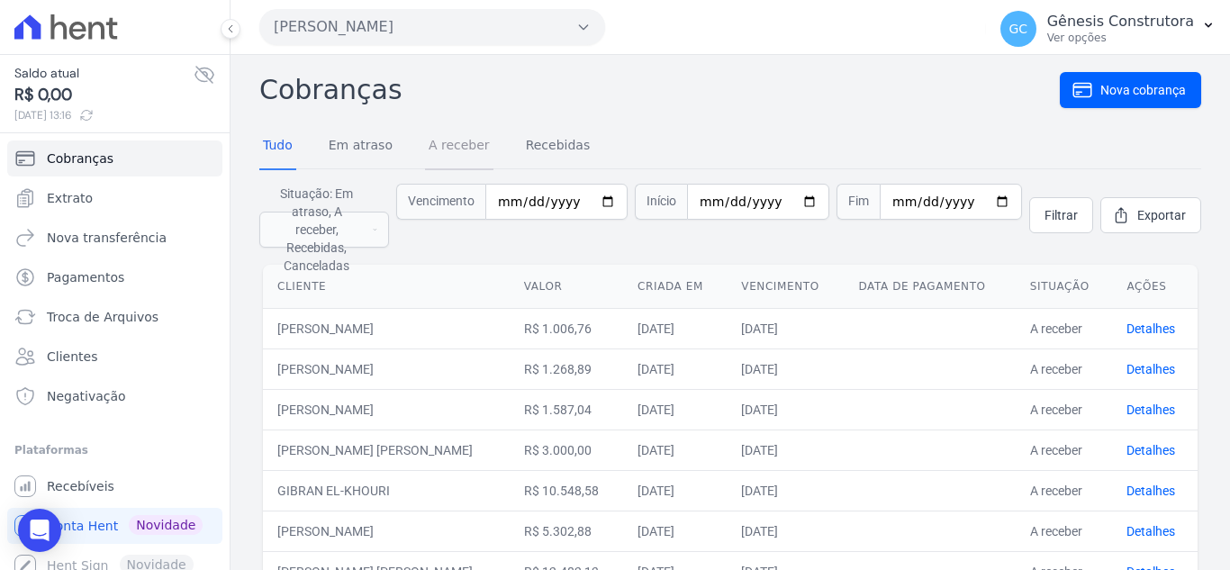
click at [435, 154] on link "A receber" at bounding box center [459, 146] width 68 height 47
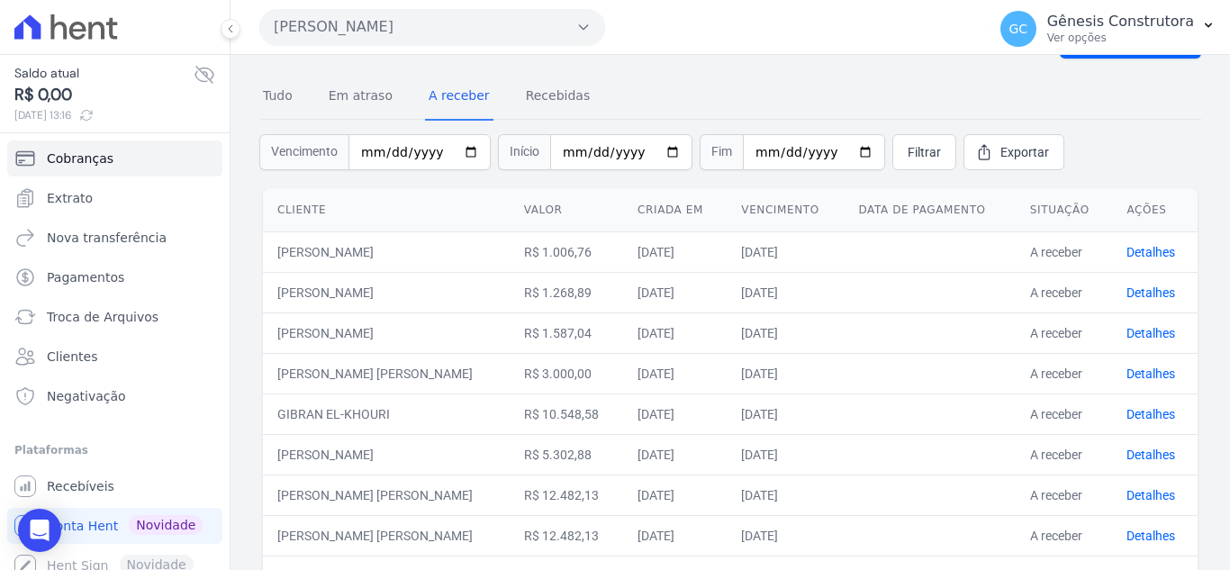
scroll to position [176, 0]
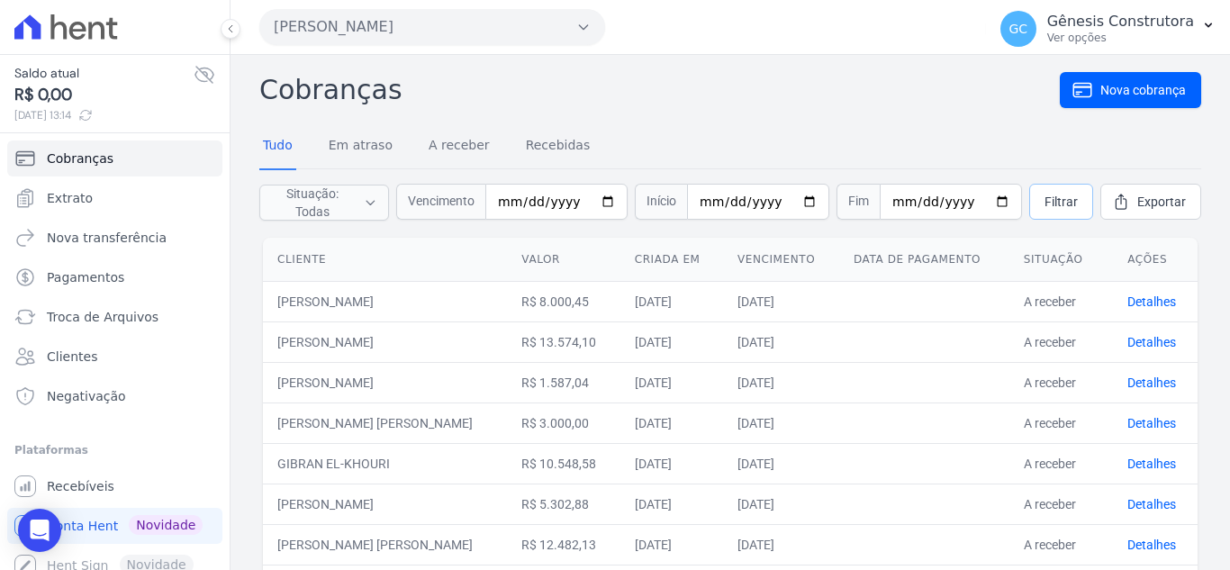
click at [1044, 198] on span "Filtrar" at bounding box center [1060, 202] width 33 height 18
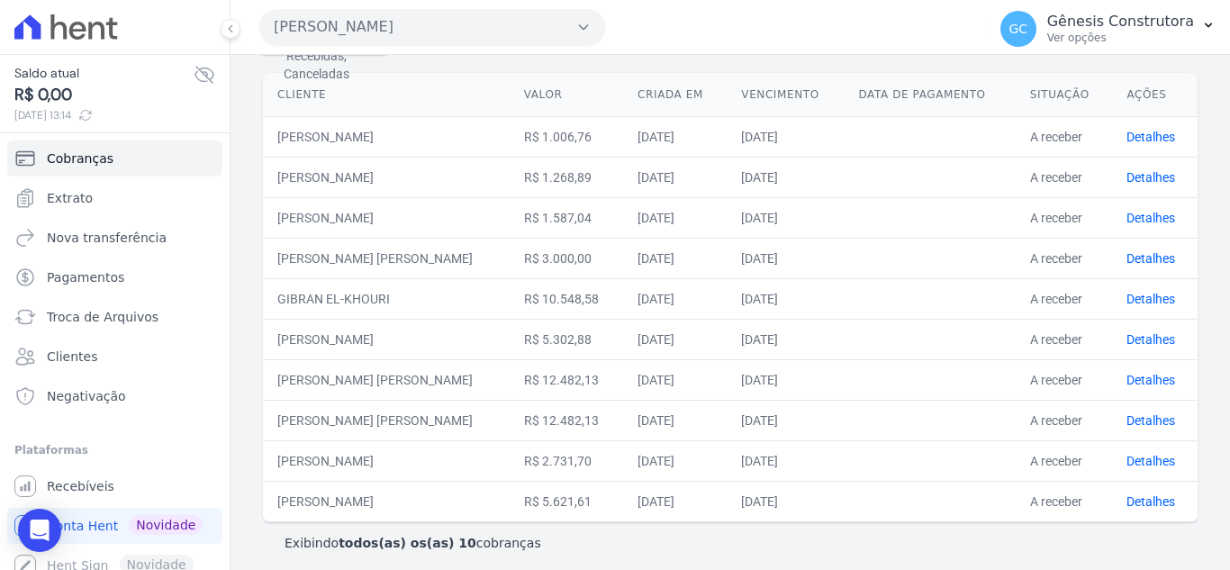
scroll to position [195, 0]
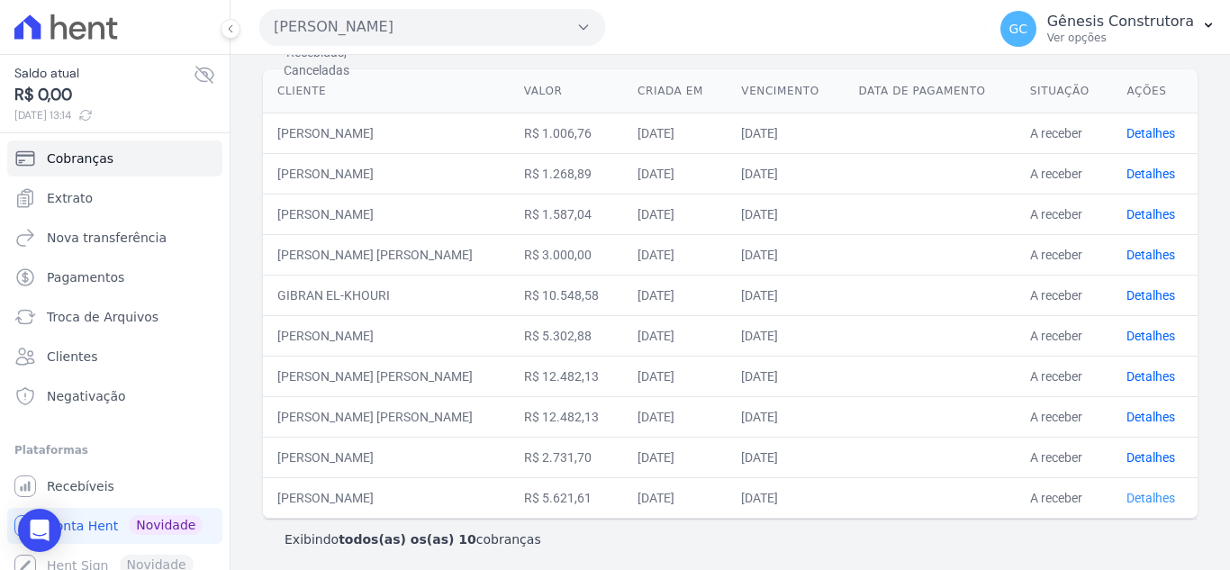
click at [1142, 491] on link "Detalhes" at bounding box center [1150, 498] width 49 height 14
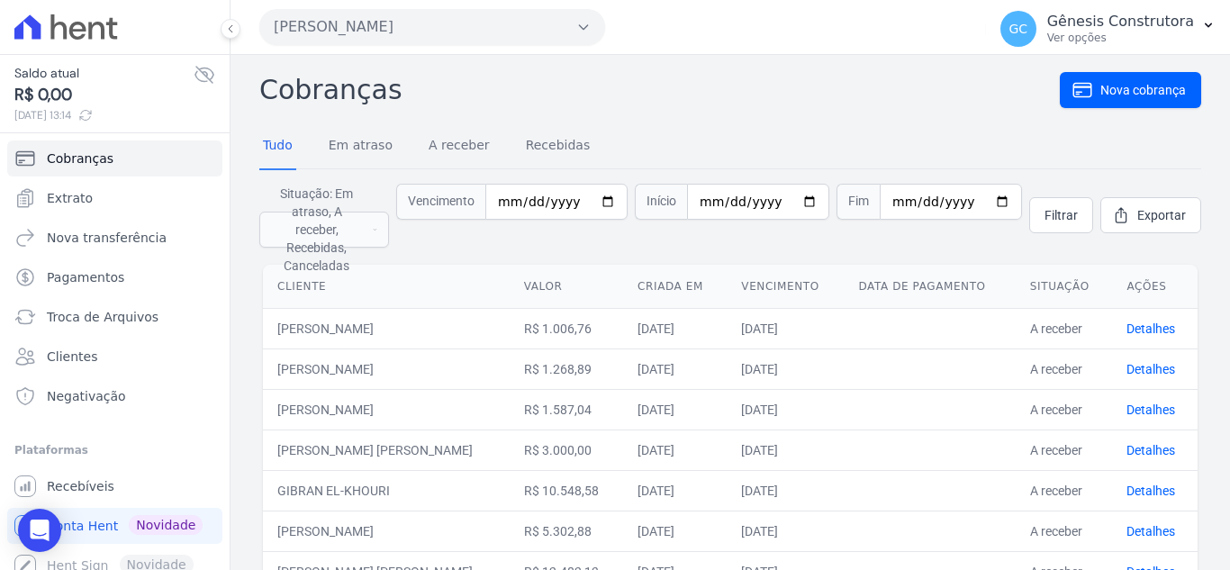
scroll to position [180, 0]
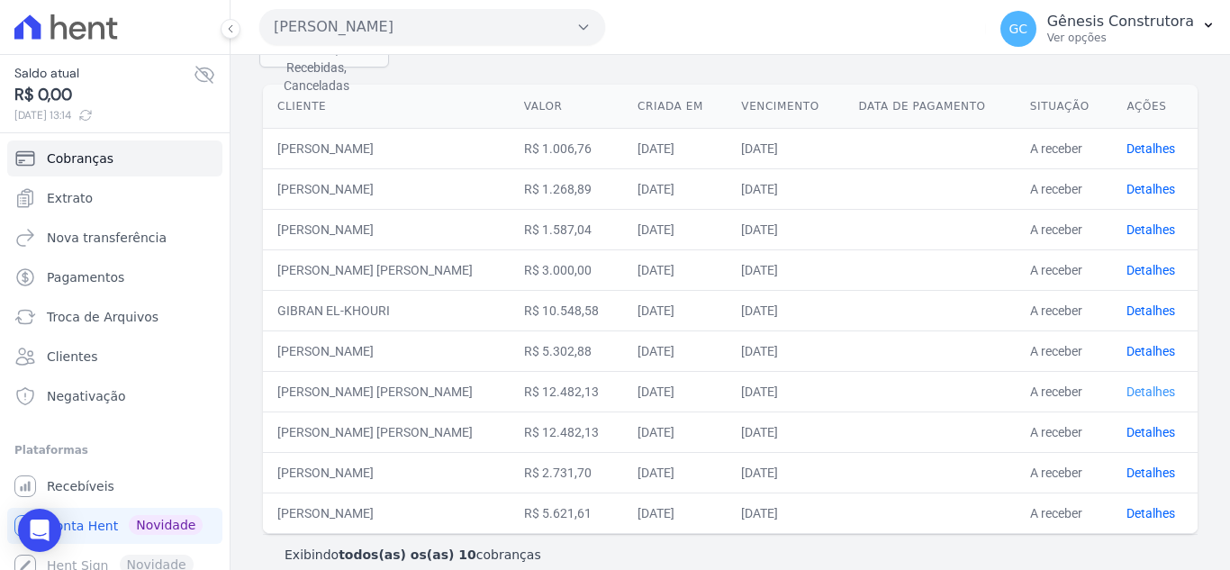
click at [1126, 384] on link "Detalhes" at bounding box center [1150, 391] width 49 height 14
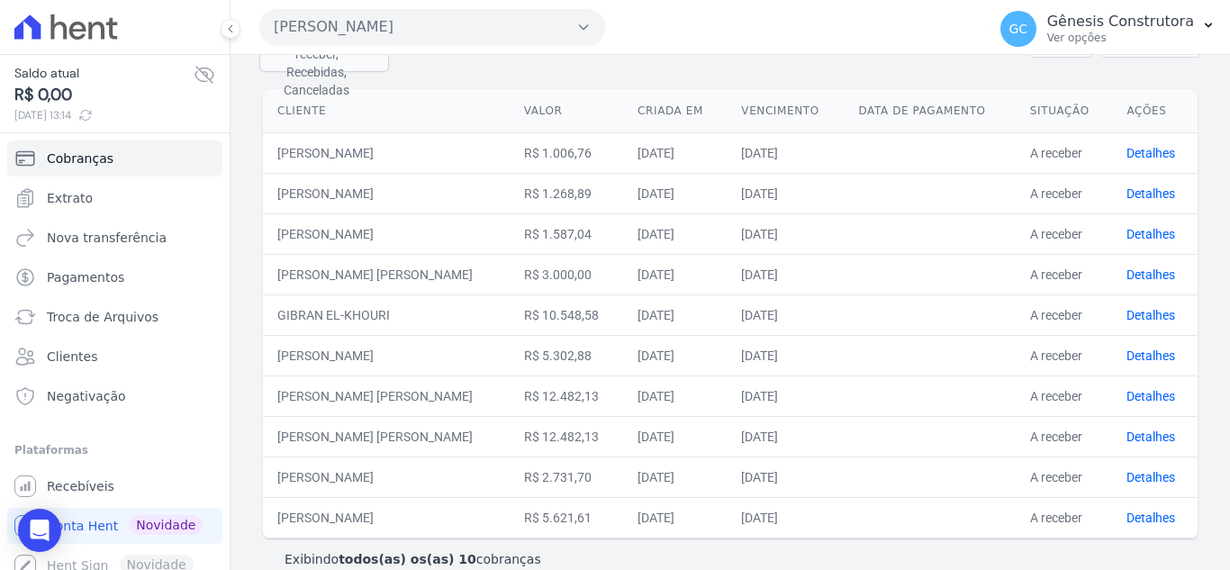
scroll to position [180, 0]
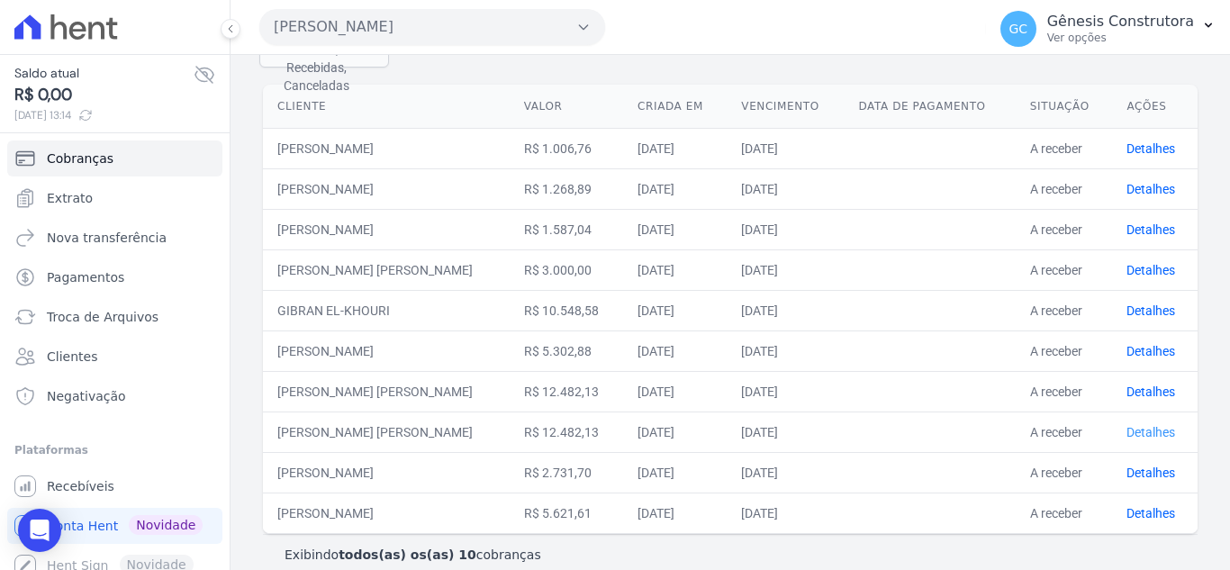
click at [1143, 425] on link "Detalhes" at bounding box center [1150, 432] width 49 height 14
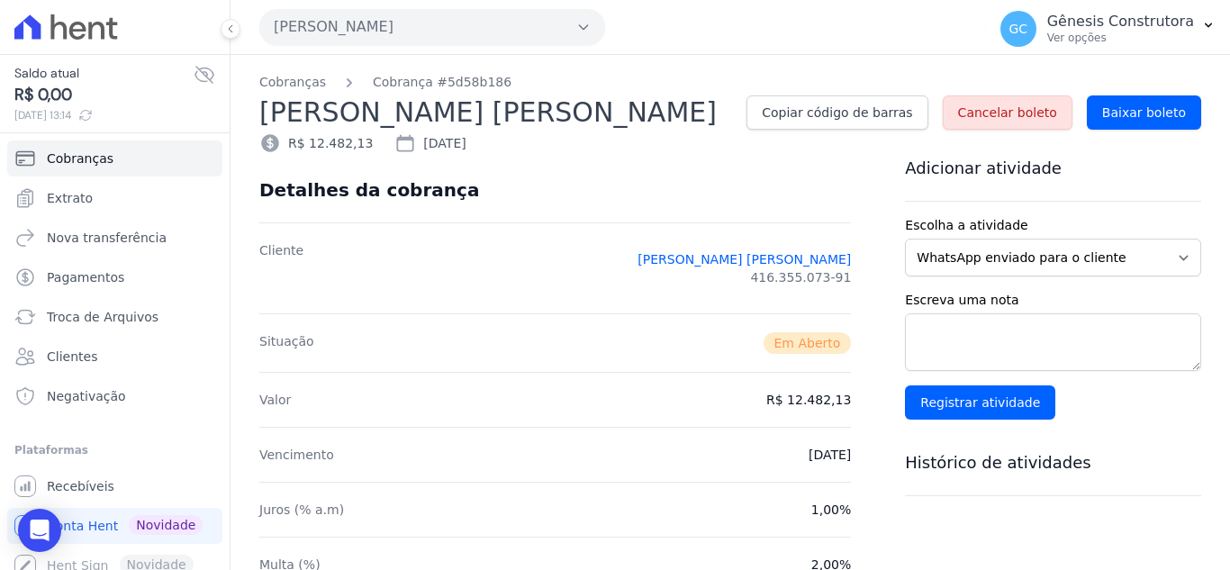
drag, startPoint x: 654, startPoint y: 111, endPoint x: 243, endPoint y: 123, distance: 410.7
click at [239, 123] on div "Cobranças Cobrança #5d58b186 JOSÉ WILSON VERAS ZACARIAS Copiar código de barras…" at bounding box center [729, 104] width 999 height 99
copy h2 "[PERSON_NAME] [PERSON_NAME]"
click at [168, 479] on link "Recebíveis" at bounding box center [114, 486] width 215 height 36
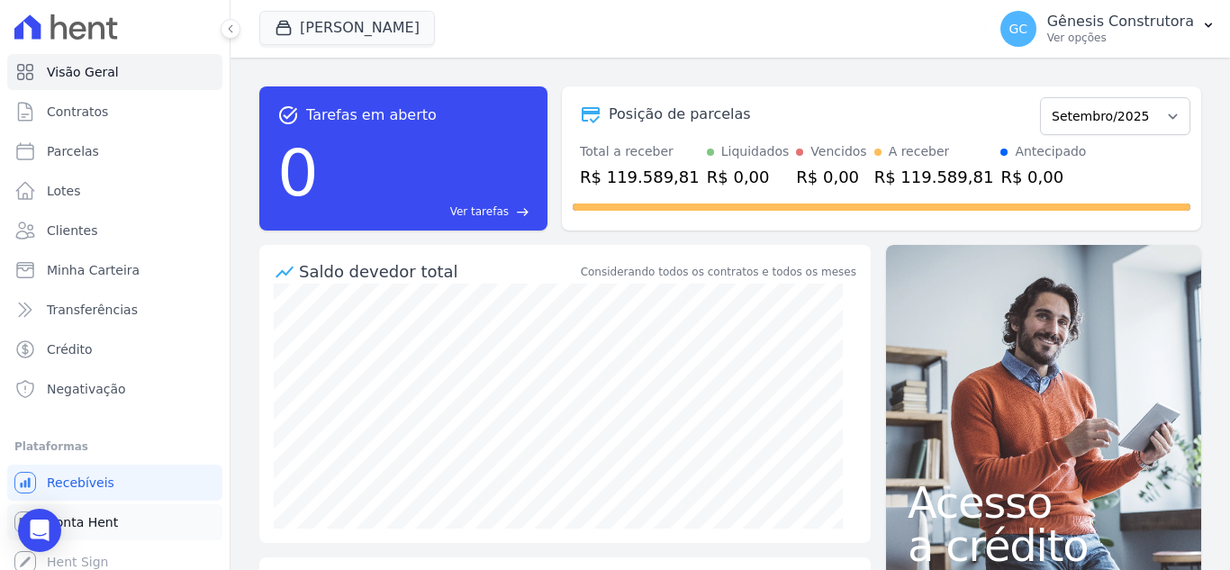
click at [165, 510] on link "Conta Hent" at bounding box center [114, 522] width 215 height 36
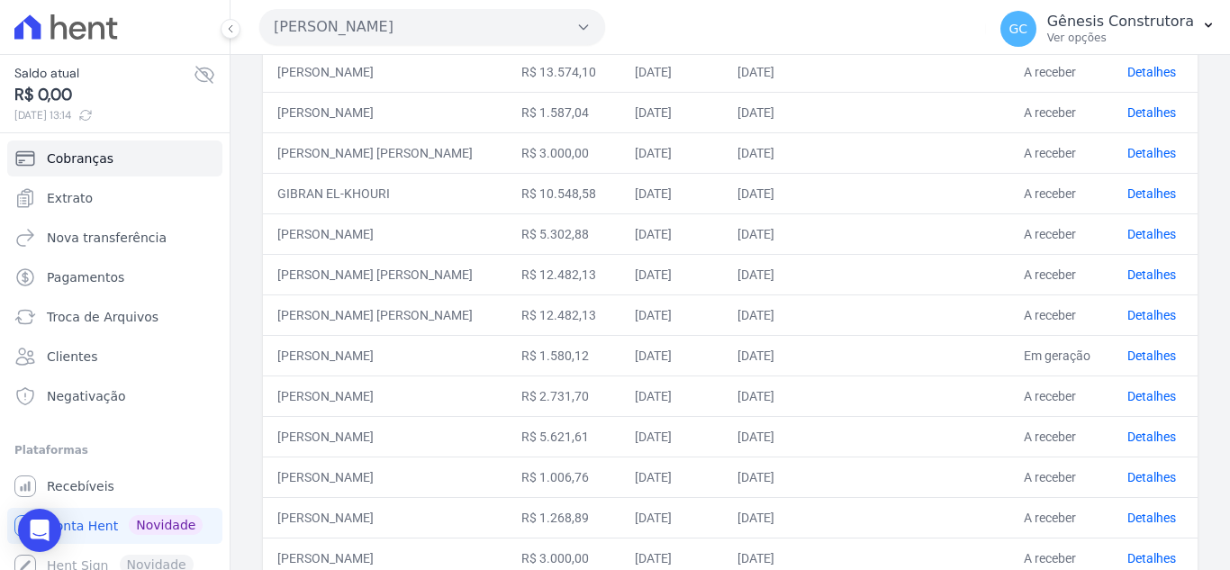
scroll to position [360, 0]
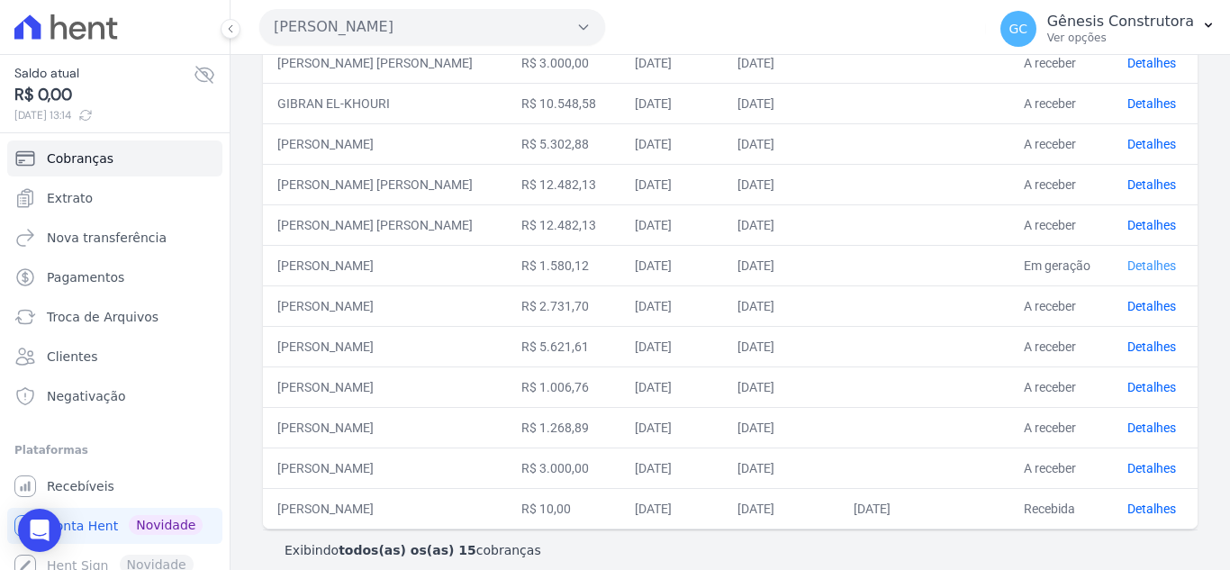
click at [1150, 266] on link "Detalhes" at bounding box center [1151, 265] width 49 height 14
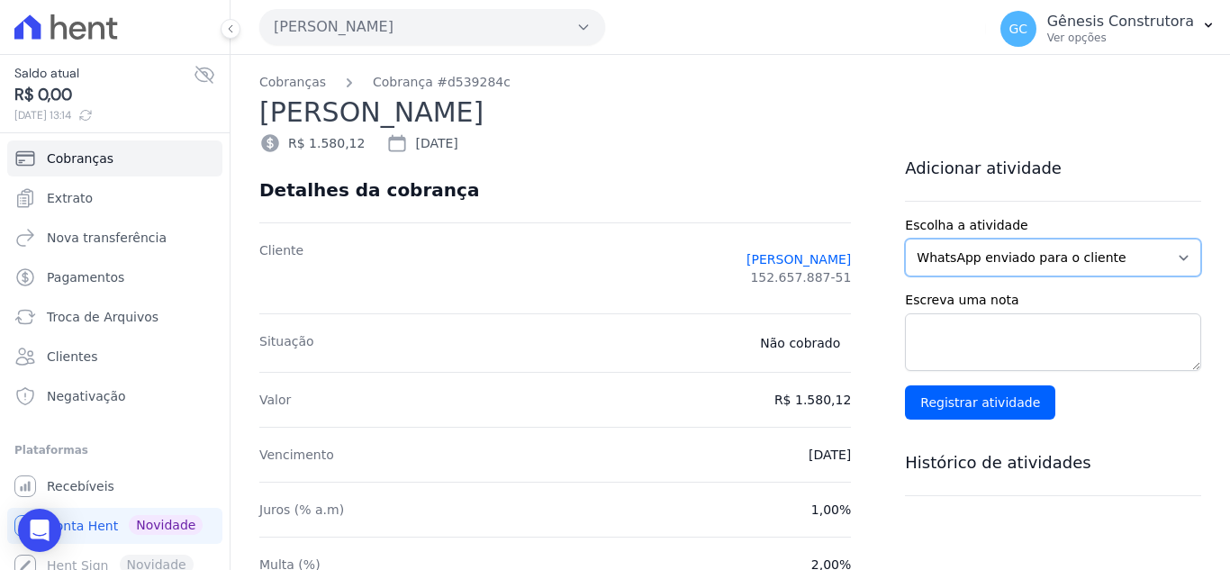
click at [945, 252] on select "WhatsApp enviado para o cliente Adicionar um comentário Ligação feita para o cl…" at bounding box center [1053, 258] width 296 height 38
click at [790, 253] on link "JOÃO YURI DE REZENDE GOMES" at bounding box center [798, 259] width 104 height 18
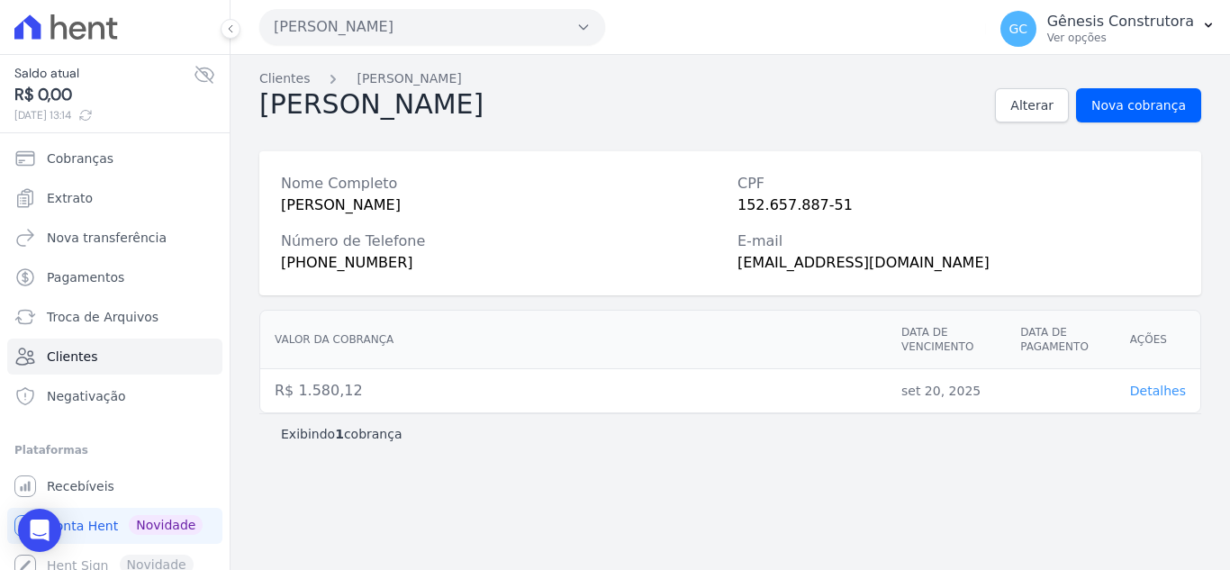
click at [1144, 394] on span "Detalhes" at bounding box center [1158, 390] width 56 height 14
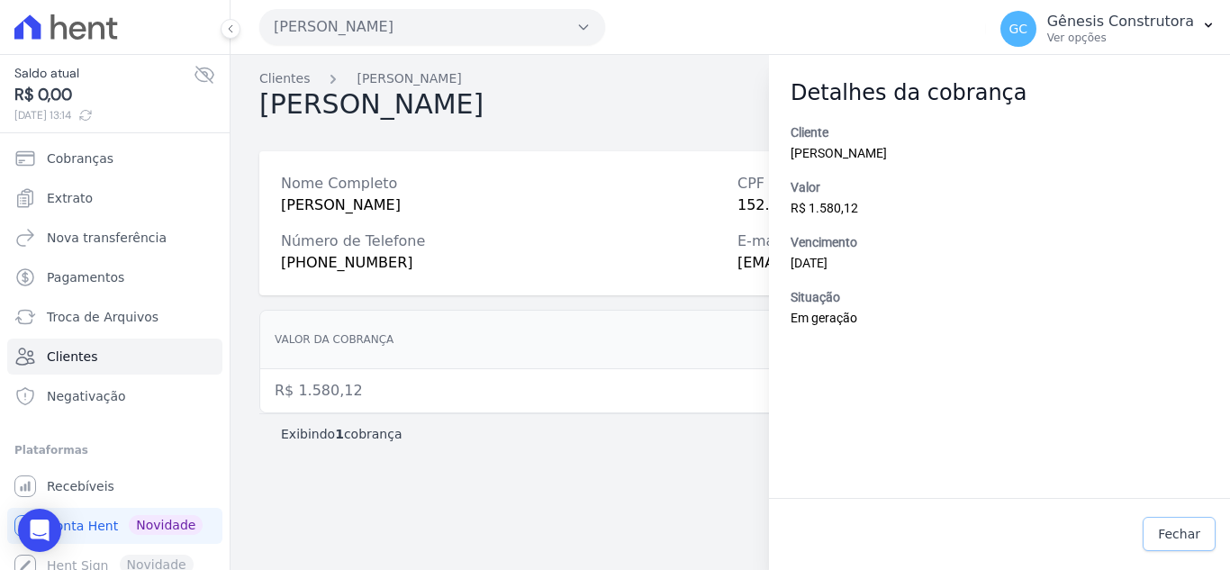
click at [1189, 524] on link "Fechar" at bounding box center [1178, 534] width 73 height 34
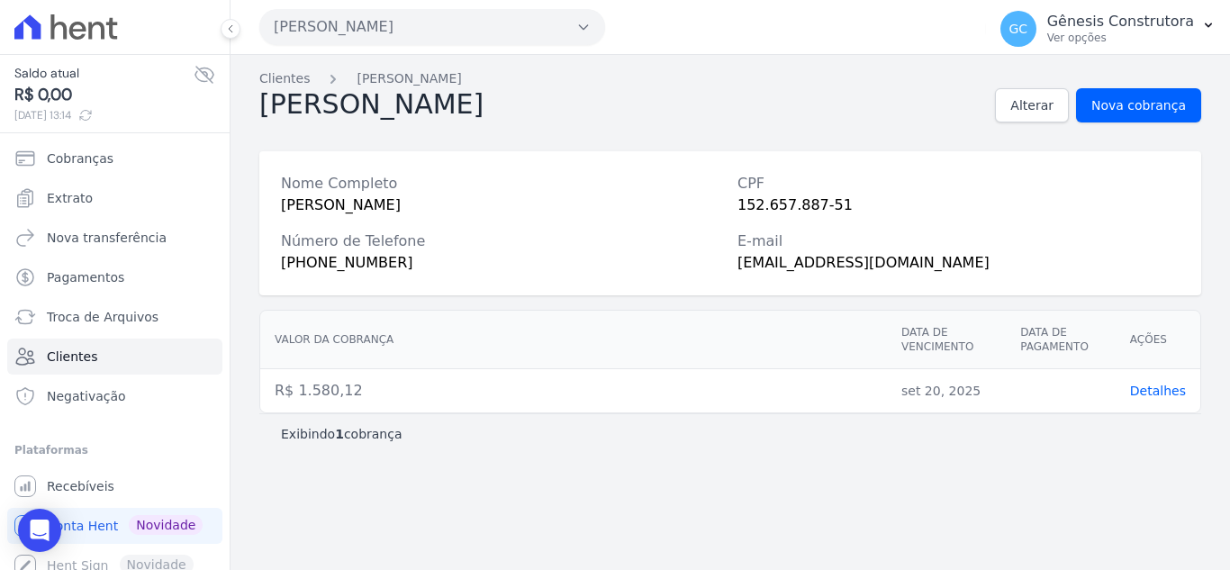
drag, startPoint x: 392, startPoint y: 106, endPoint x: 363, endPoint y: 106, distance: 29.7
click at [362, 106] on h2 "João Gomes" at bounding box center [371, 105] width 224 height 34
click at [446, 107] on div "João Gomes Alterar Nova cobrança" at bounding box center [730, 105] width 942 height 34
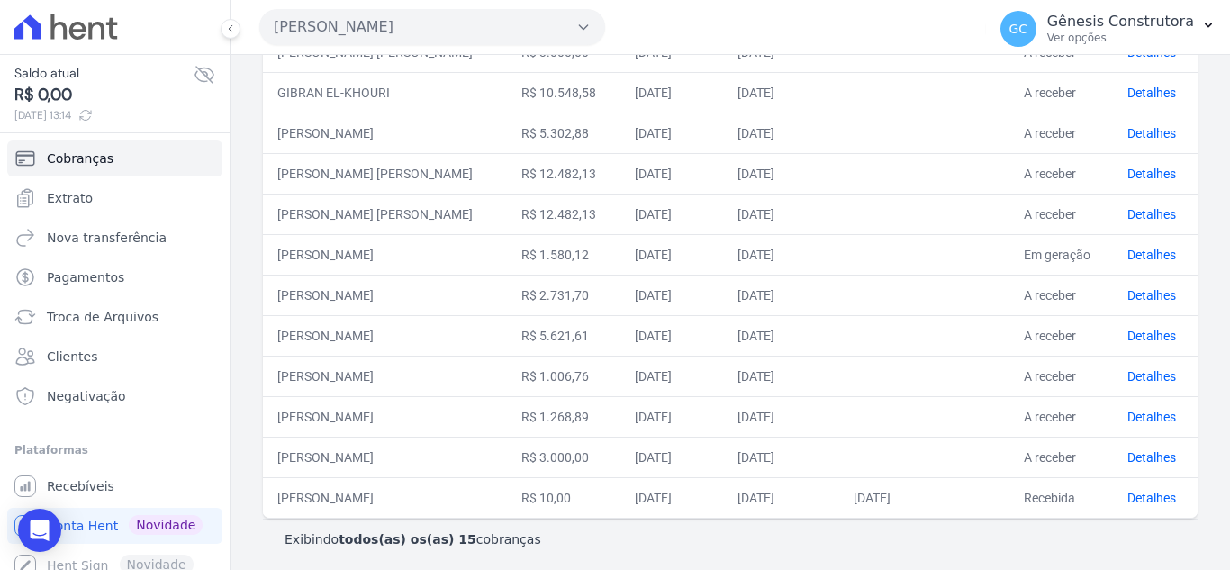
scroll to position [378, 0]
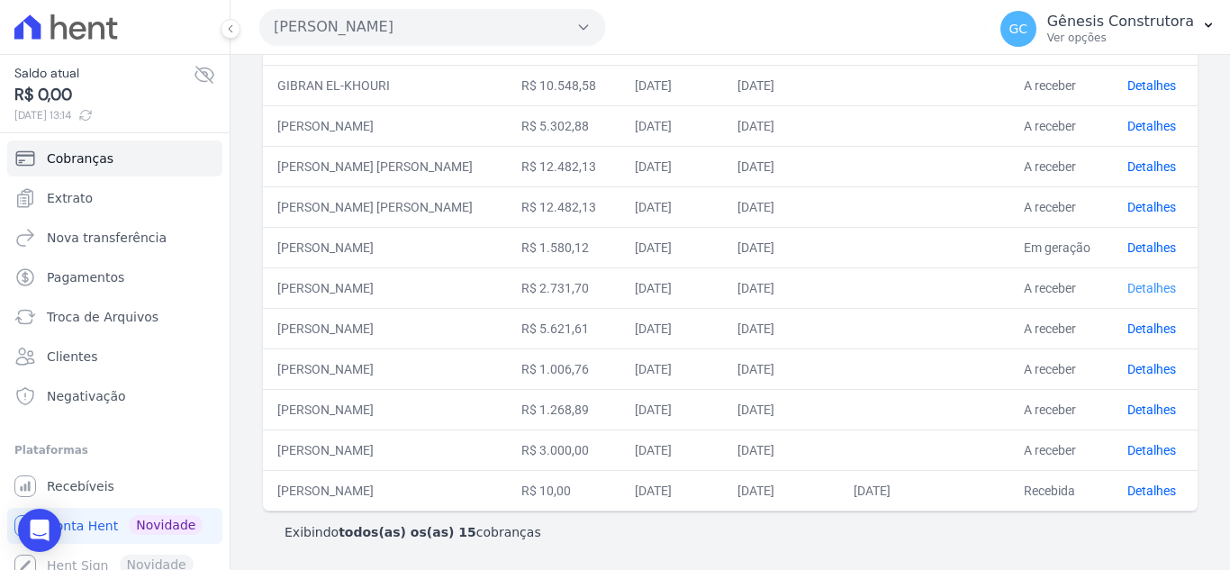
click at [1149, 284] on link "Detalhes" at bounding box center [1151, 288] width 49 height 14
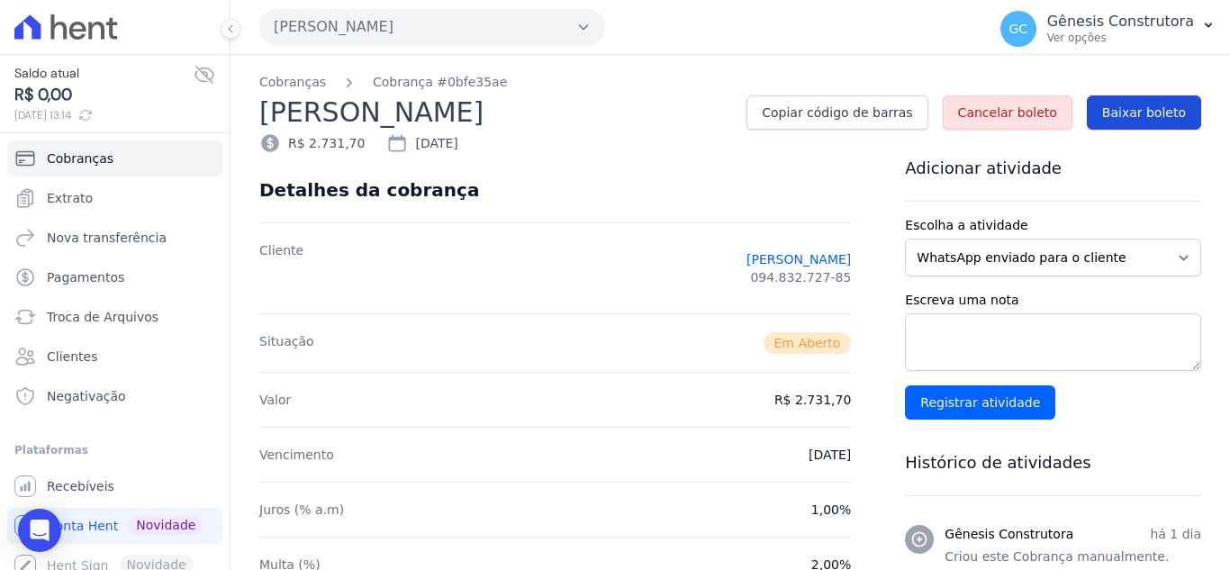
click at [1111, 112] on span "Baixar boleto" at bounding box center [1144, 113] width 84 height 18
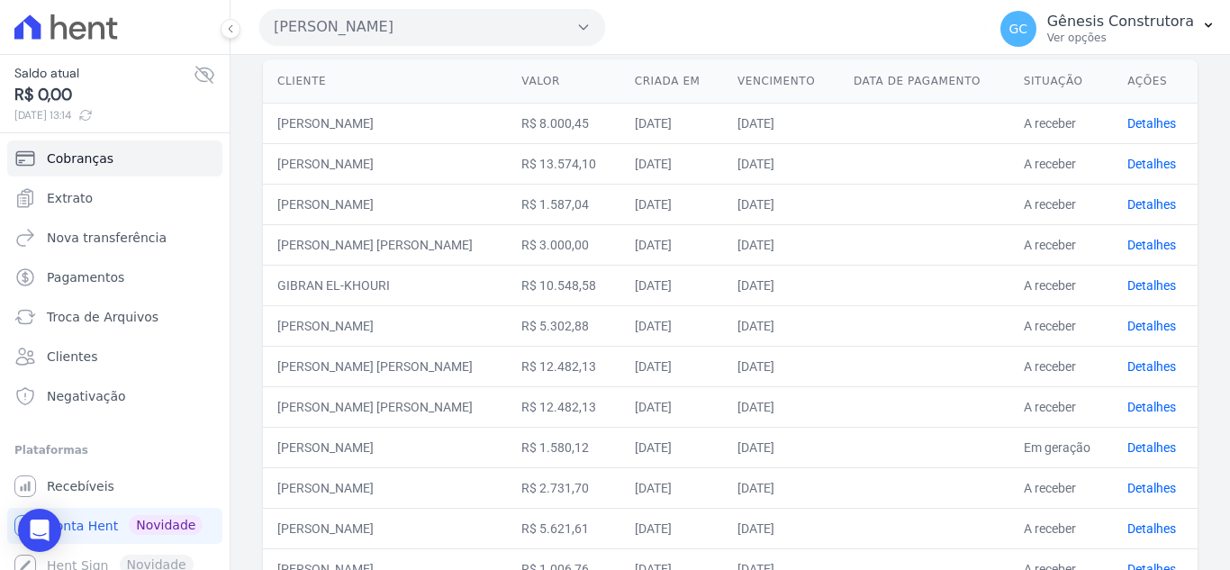
scroll to position [180, 0]
click at [1129, 364] on link "Detalhes" at bounding box center [1151, 364] width 49 height 14
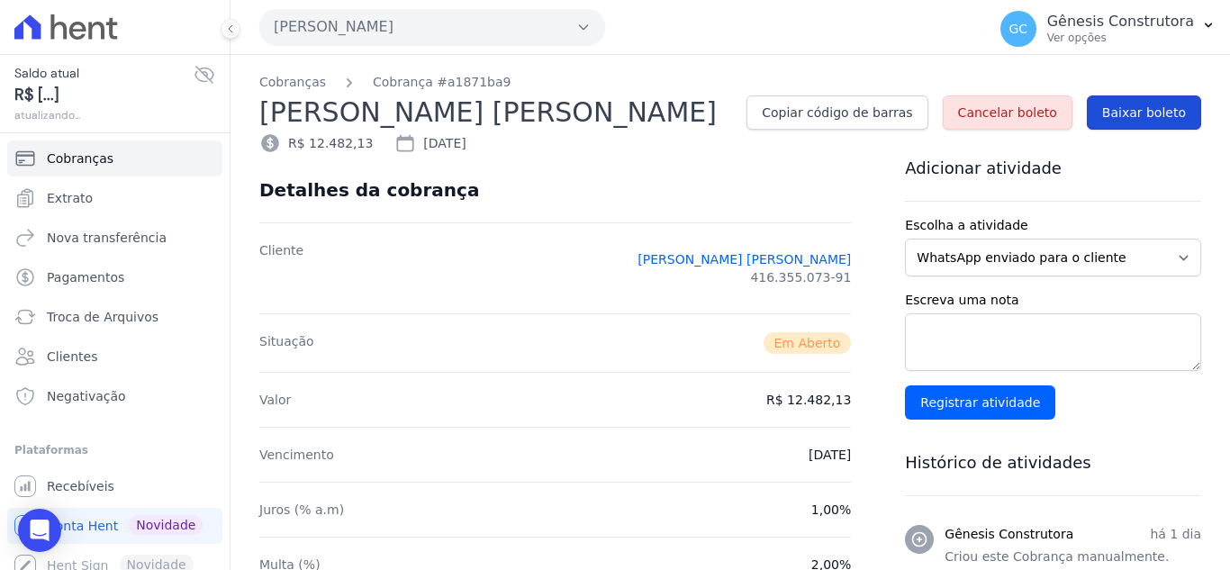
click at [1142, 124] on link "Baixar boleto" at bounding box center [1144, 112] width 114 height 34
click at [281, 88] on link "Cobranças" at bounding box center [292, 82] width 67 height 19
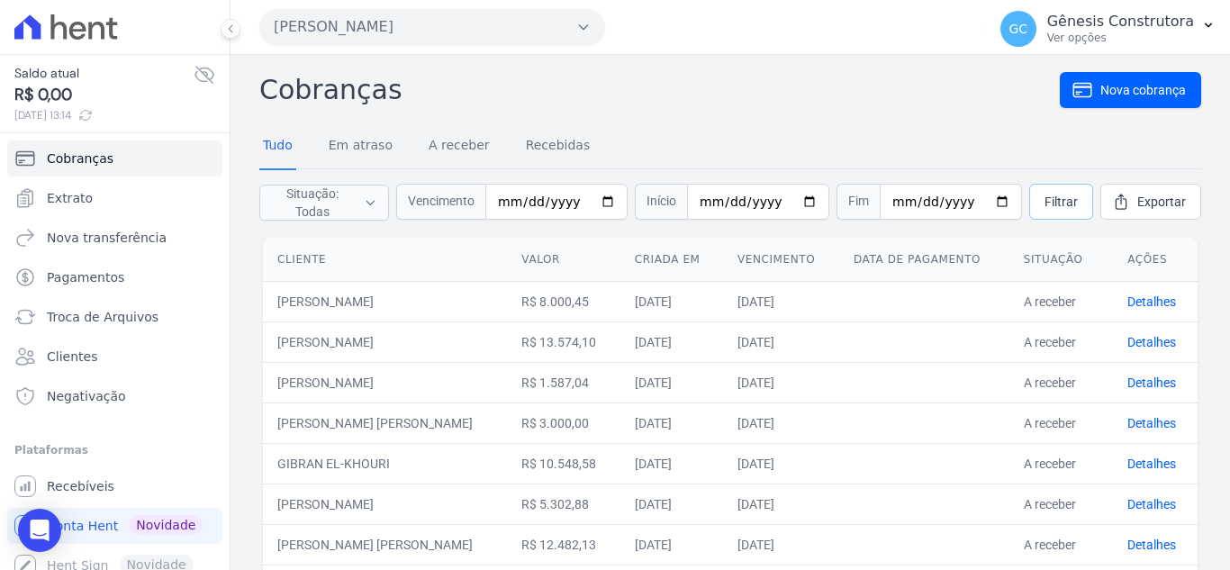
click at [1049, 190] on link "Filtrar" at bounding box center [1061, 202] width 64 height 36
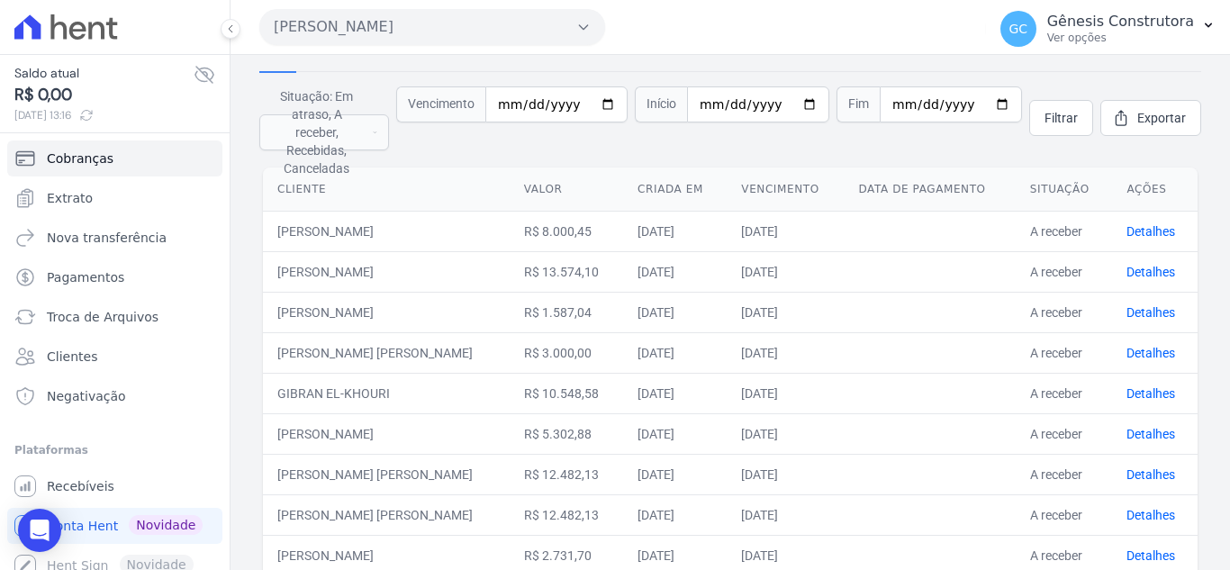
scroll to position [87, 0]
